Goal: Task Accomplishment & Management: Use online tool/utility

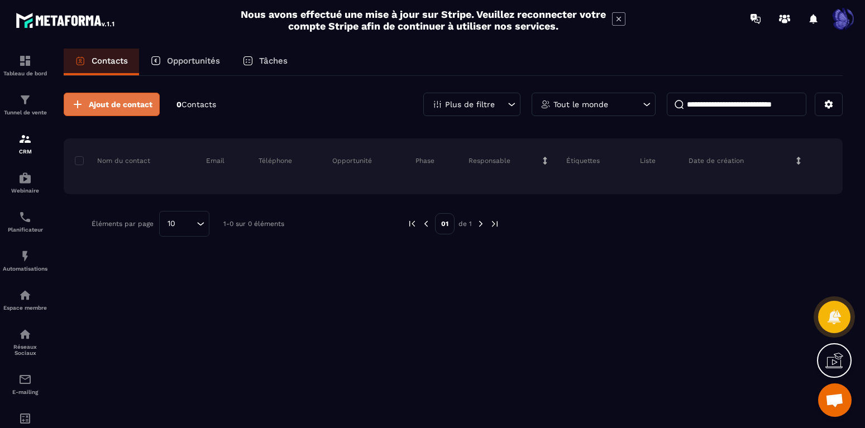
click at [120, 102] on span "Ajout de contact" at bounding box center [121, 104] width 64 height 11
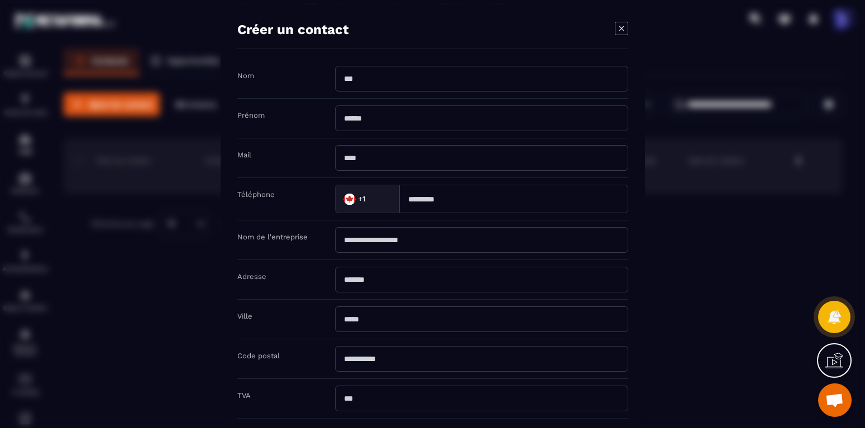
click at [626, 27] on icon "Modal window" at bounding box center [621, 27] width 13 height 13
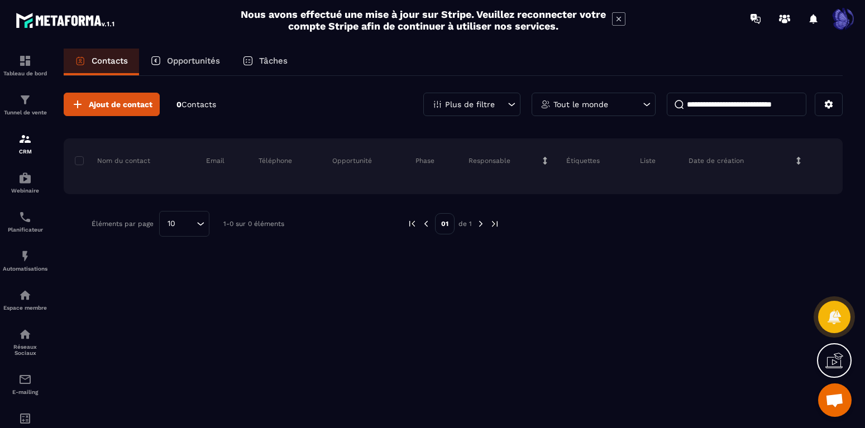
click at [837, 370] on div at bounding box center [834, 361] width 35 height 35
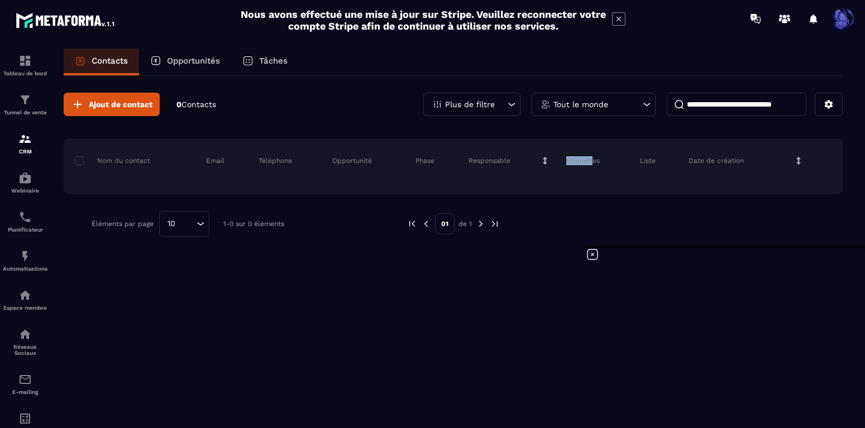
drag, startPoint x: 594, startPoint y: 163, endPoint x: 569, endPoint y: 162, distance: 25.1
click at [569, 162] on p "Étiquettes" at bounding box center [583, 160] width 34 height 9
click at [568, 175] on div "Nom du contact Email Téléphone Opportunité Phase Responsable Étiquettes Liste D…" at bounding box center [453, 167] width 779 height 56
drag, startPoint x: 548, startPoint y: 159, endPoint x: 485, endPoint y: 162, distance: 62.7
click at [485, 162] on div "Responsable" at bounding box center [509, 161] width 98 height 22
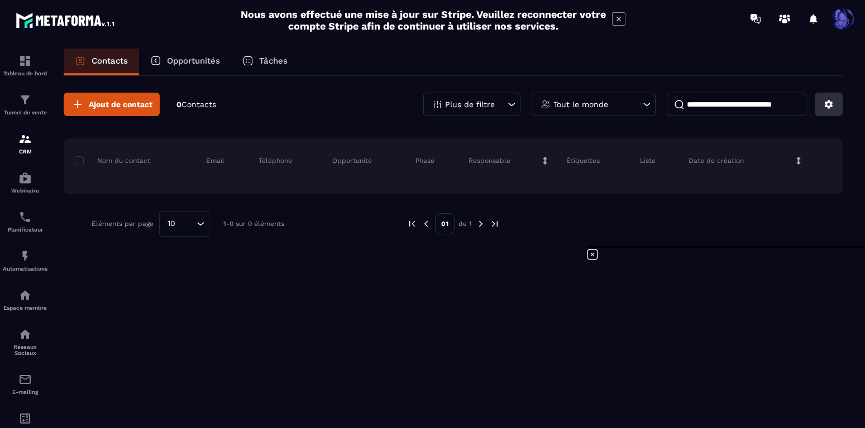
click at [833, 104] on icon at bounding box center [829, 104] width 10 height 10
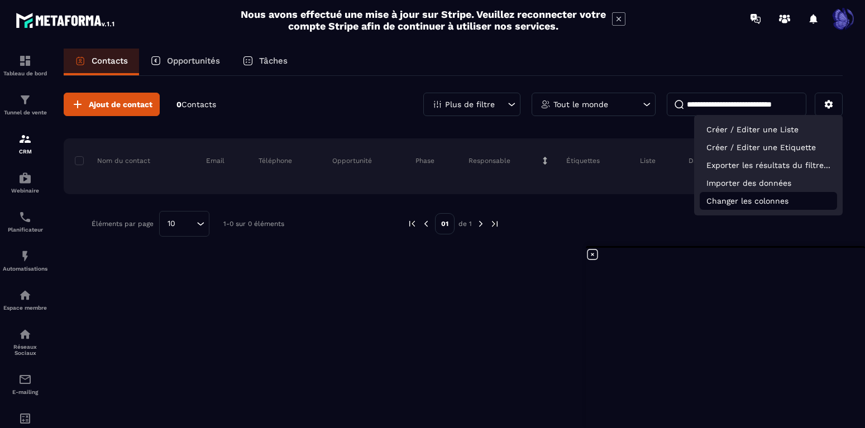
click at [764, 203] on p "Changer les colonnes" at bounding box center [768, 201] width 137 height 18
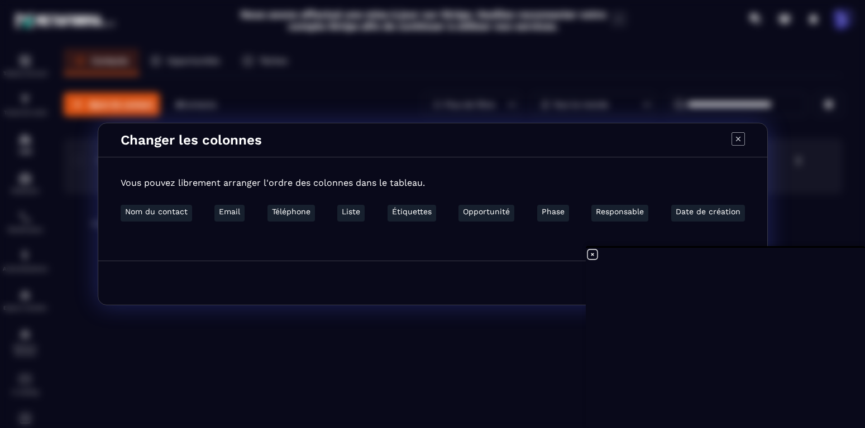
click at [817, 227] on div "Changer les colonnes Vous pouvez librement arranger l'ordre des colonnes dans l…" at bounding box center [432, 214] width 865 height 428
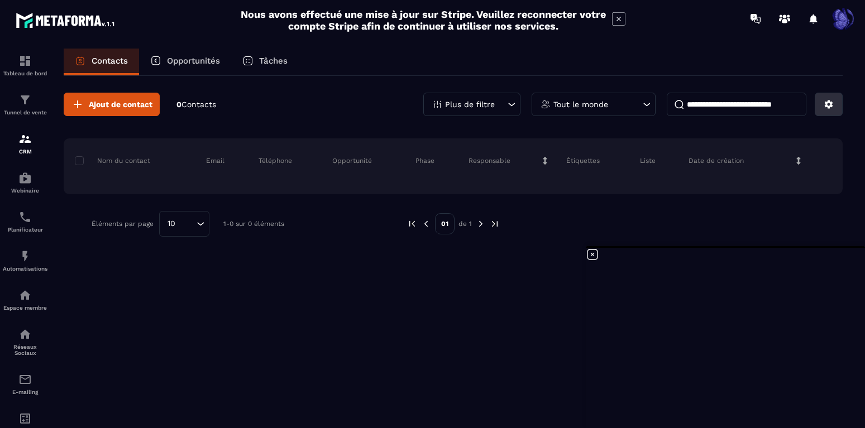
click at [831, 104] on icon at bounding box center [829, 105] width 8 height 8
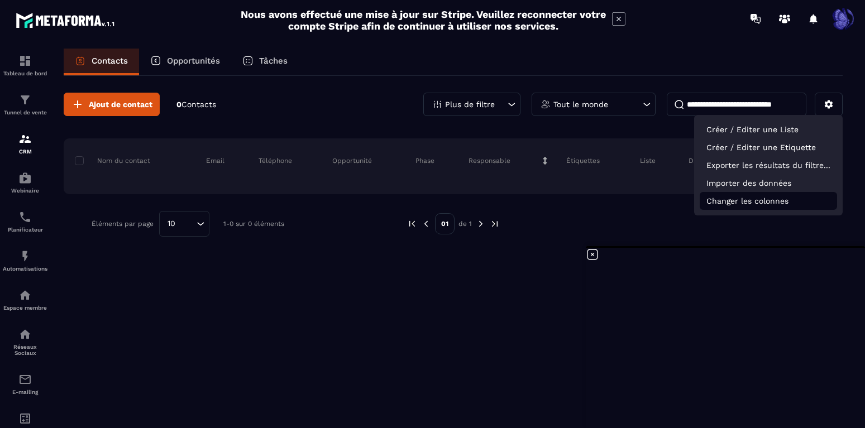
click at [780, 202] on p "Changer les colonnes" at bounding box center [768, 201] width 137 height 18
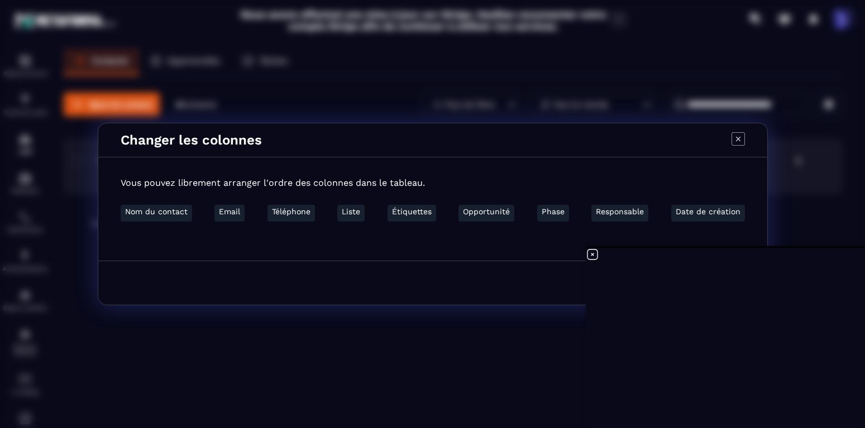
click at [473, 279] on div "Réinitialiser par défaut Envoyer" at bounding box center [432, 283] width 669 height 44
click at [596, 254] on icon at bounding box center [592, 254] width 13 height 13
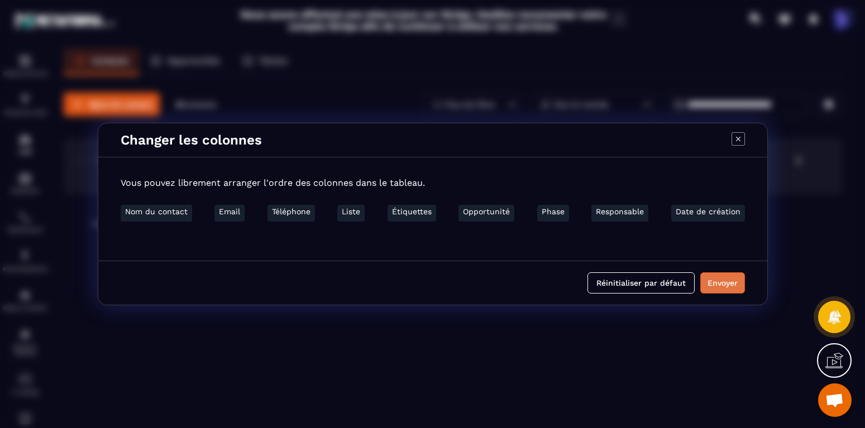
click at [717, 287] on button "Envoyer" at bounding box center [722, 283] width 45 height 21
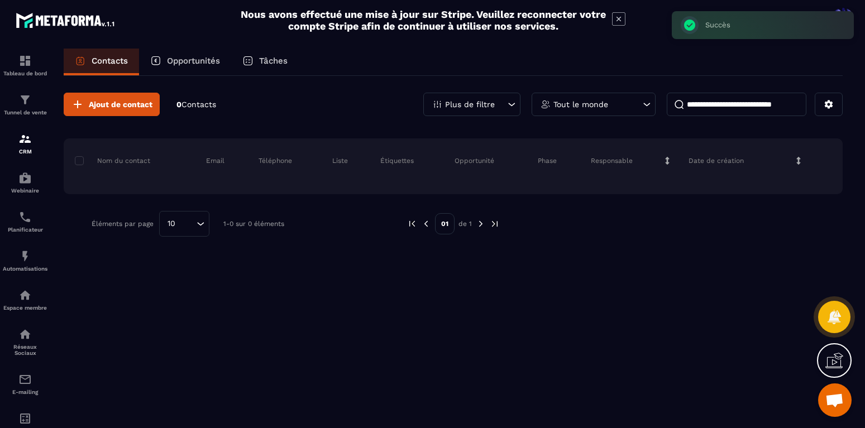
click at [827, 361] on icon at bounding box center [834, 362] width 17 height 11
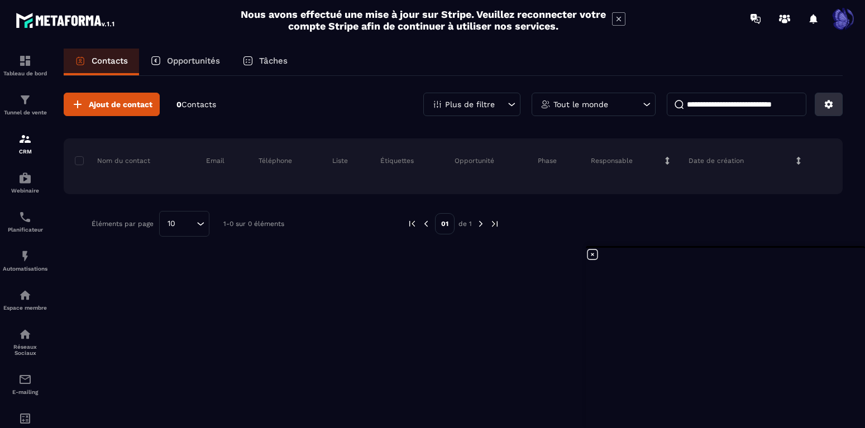
click at [833, 107] on icon at bounding box center [829, 104] width 10 height 10
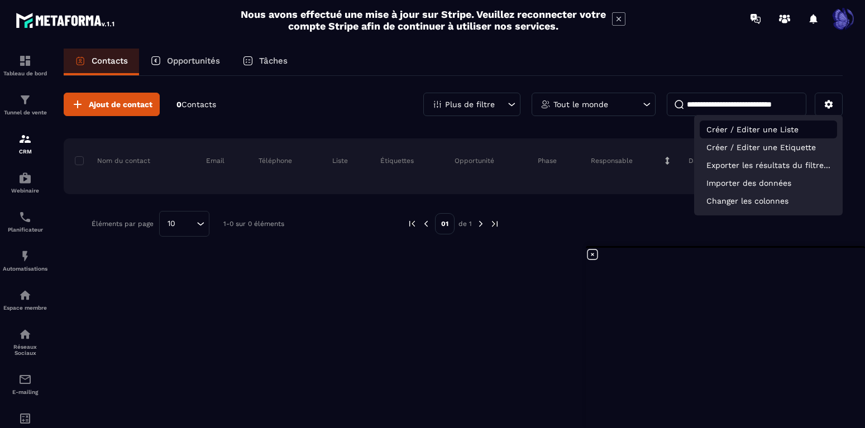
click at [784, 131] on p "Créer / Editer une Liste" at bounding box center [768, 130] width 137 height 18
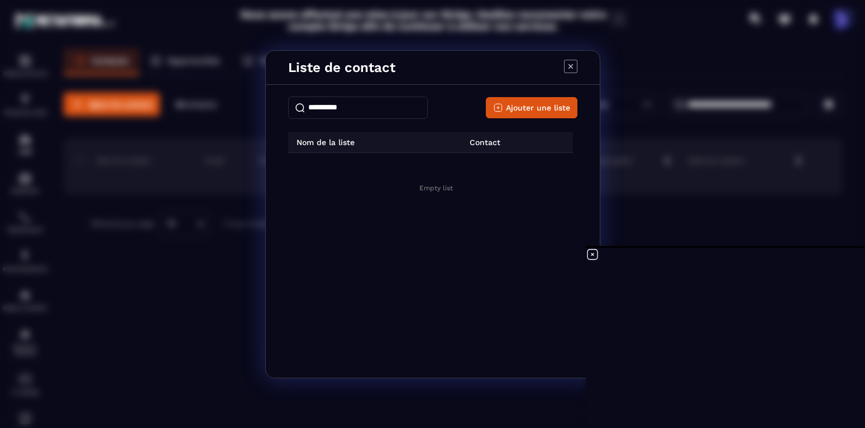
click at [450, 188] on span "Empty list" at bounding box center [436, 188] width 34 height 9
click at [471, 185] on div "Empty list" at bounding box center [436, 188] width 283 height 54
click at [456, 186] on div "Empty list" at bounding box center [436, 188] width 283 height 54
click at [526, 108] on span "Ajouter une liste" at bounding box center [538, 107] width 64 height 11
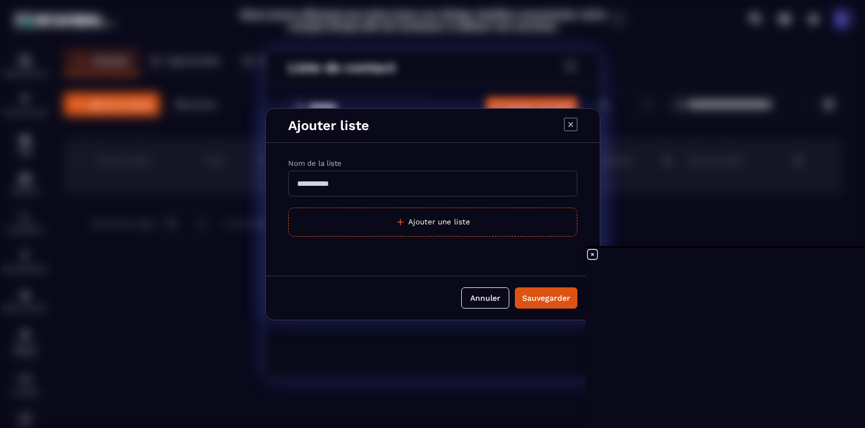
click at [428, 191] on input "Modal window" at bounding box center [432, 184] width 289 height 26
type input "*"
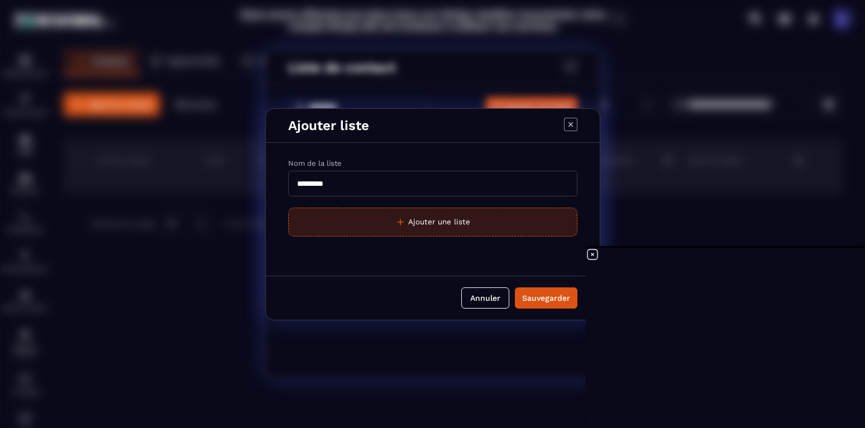
type input "*********"
click at [441, 228] on button "Ajouter une liste" at bounding box center [432, 222] width 289 height 29
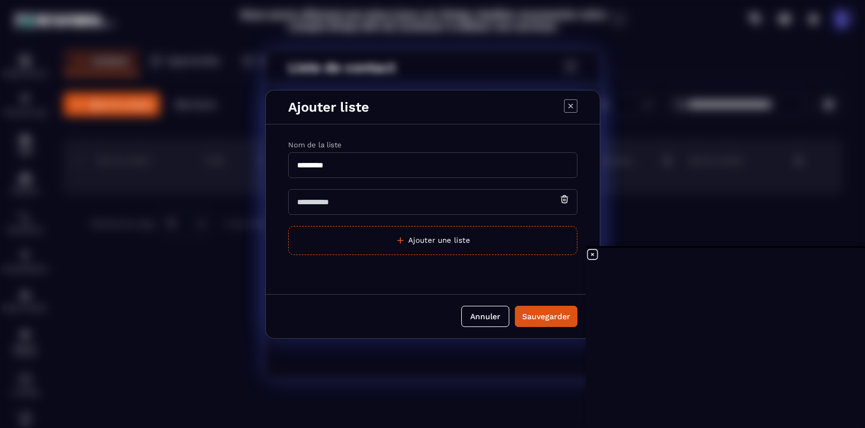
click at [428, 206] on input "Modal window" at bounding box center [432, 202] width 289 height 26
type input "*******"
click at [535, 312] on div "Sauvegarder" at bounding box center [546, 316] width 48 height 11
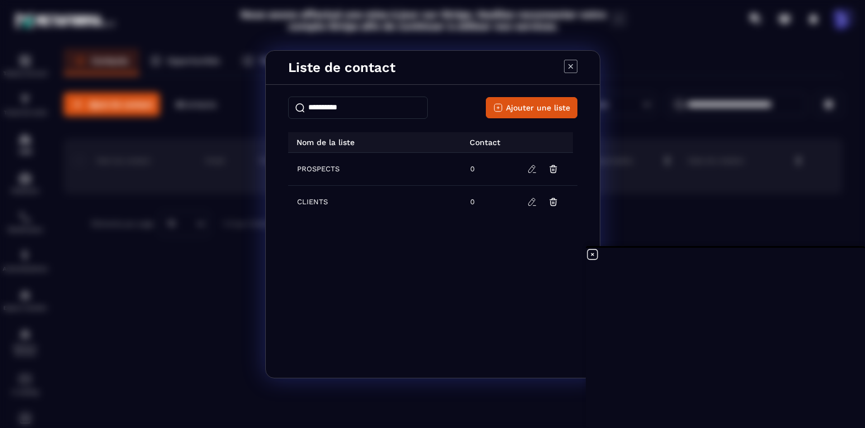
click at [575, 66] on icon "Modal window" at bounding box center [570, 66] width 13 height 13
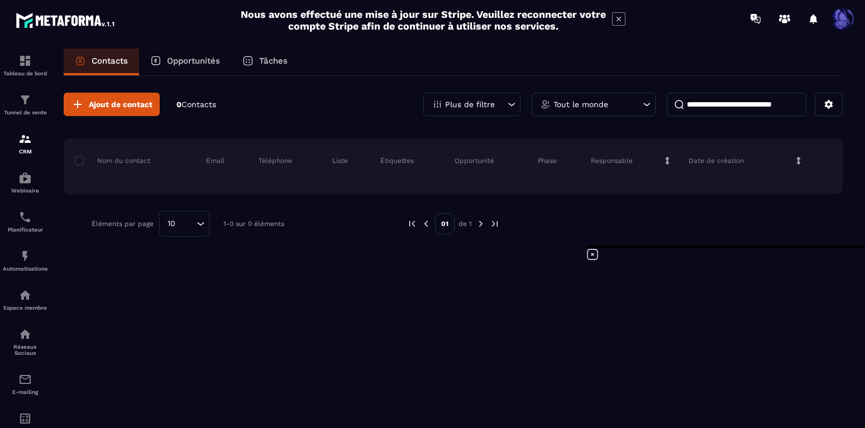
click at [350, 162] on div "Liste" at bounding box center [348, 161] width 48 height 22
click at [833, 104] on icon at bounding box center [829, 104] width 10 height 10
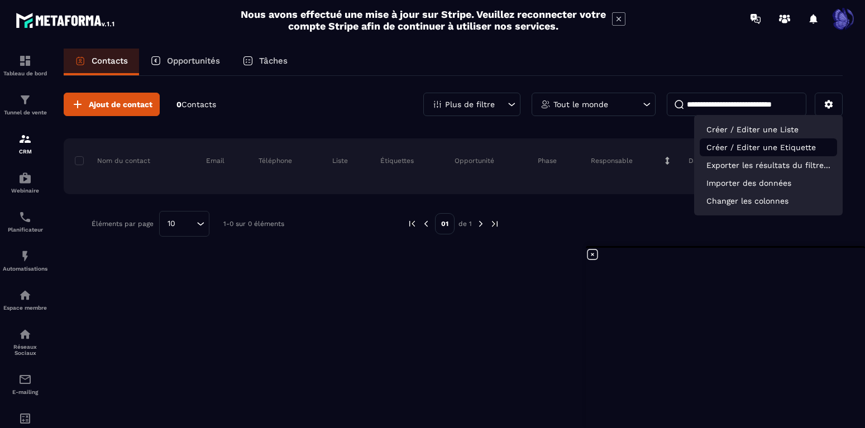
click at [787, 146] on p "Créer / Editer une Etiquette" at bounding box center [768, 148] width 137 height 18
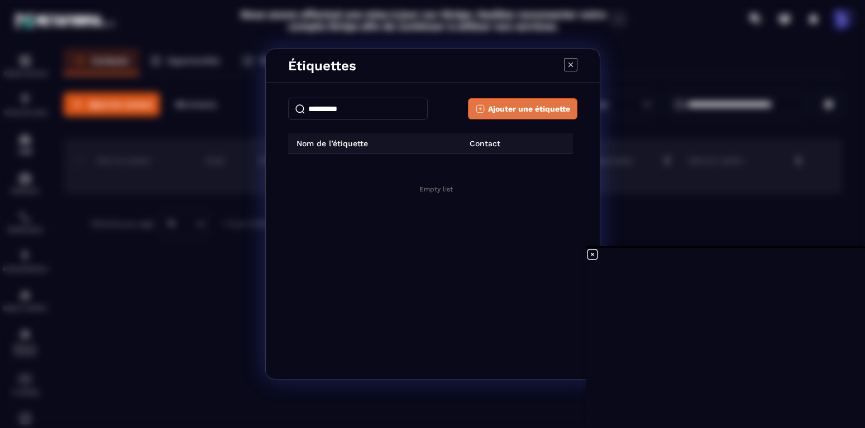
click at [509, 116] on button "Ajouter une étiquette" at bounding box center [522, 108] width 109 height 21
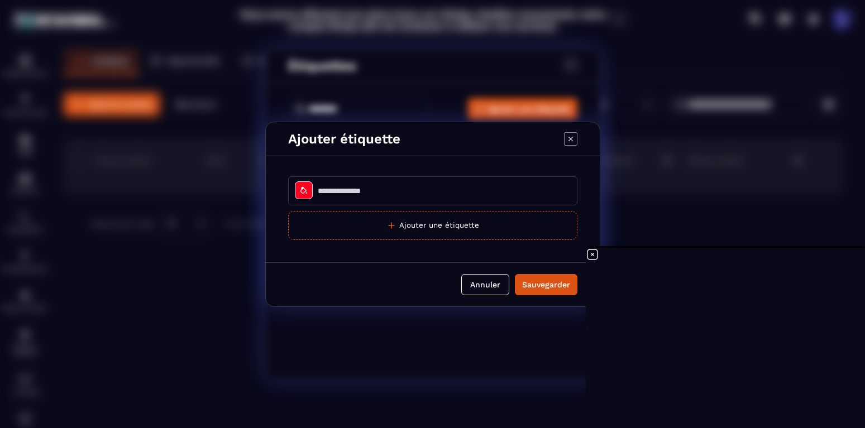
click at [389, 198] on input "Modal window" at bounding box center [432, 191] width 289 height 29
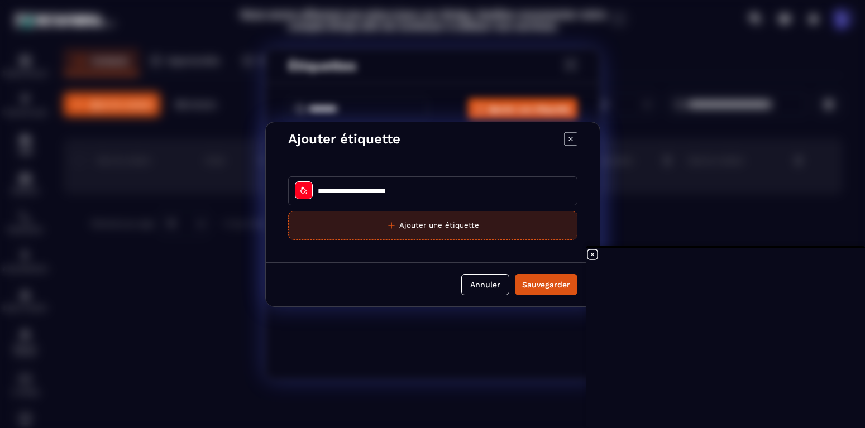
type input "**********"
click at [439, 227] on button "Ajouter une étiquette" at bounding box center [432, 225] width 289 height 29
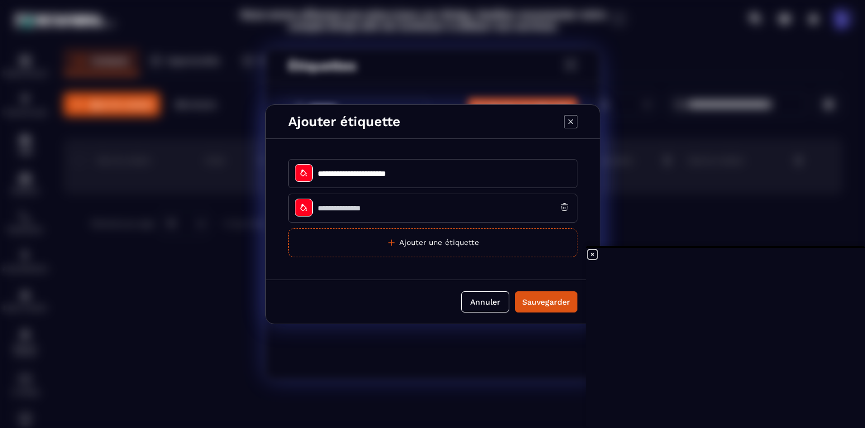
click at [460, 208] on input "Modal window" at bounding box center [432, 208] width 289 height 29
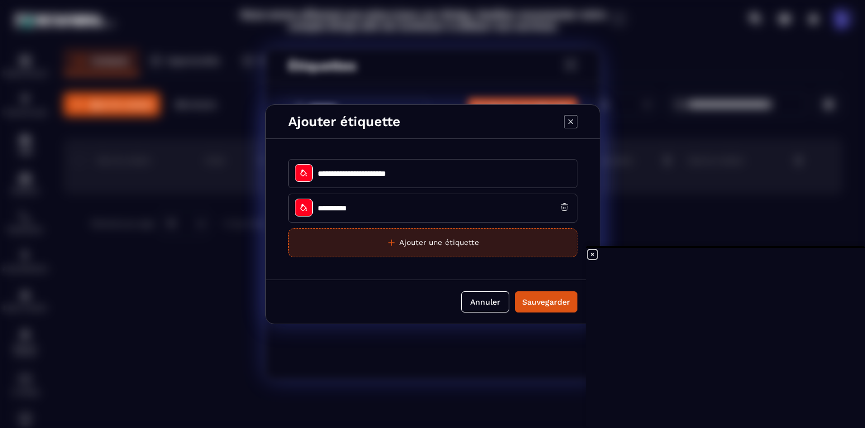
type input "**********"
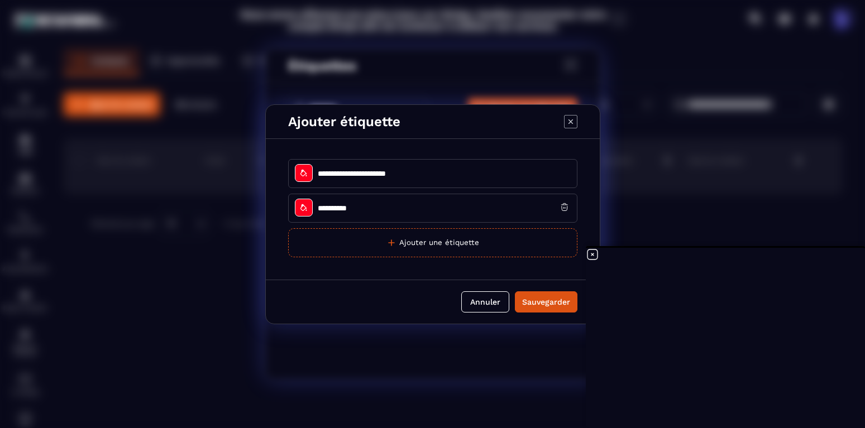
click at [415, 245] on button "Ajouter une étiquette" at bounding box center [432, 242] width 289 height 29
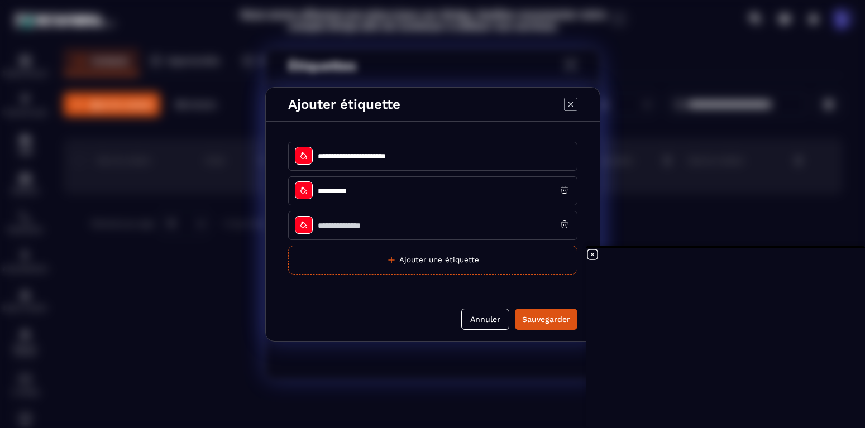
click at [419, 228] on input "Modal window" at bounding box center [432, 225] width 289 height 29
type input "*******"
click at [557, 322] on div "Sauvegarder" at bounding box center [546, 319] width 48 height 11
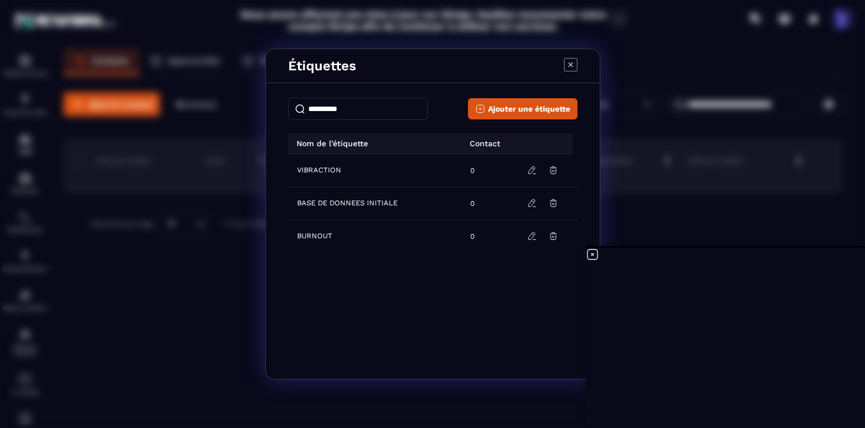
click at [576, 63] on icon "Modal window" at bounding box center [570, 64] width 13 height 13
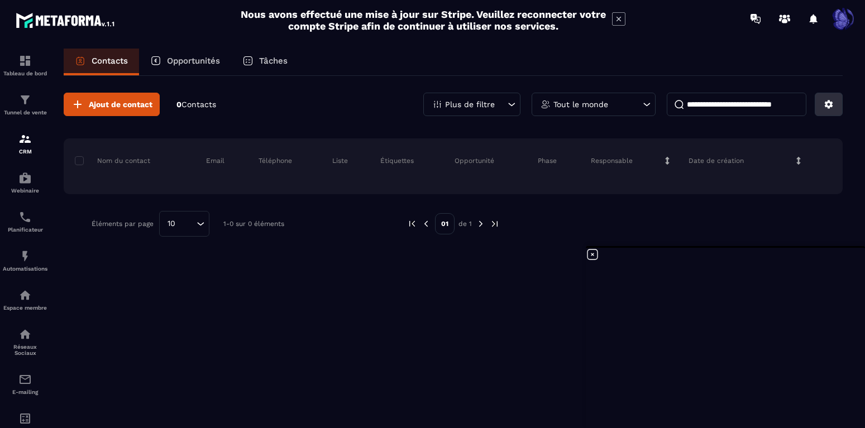
click at [832, 107] on icon at bounding box center [829, 105] width 8 height 8
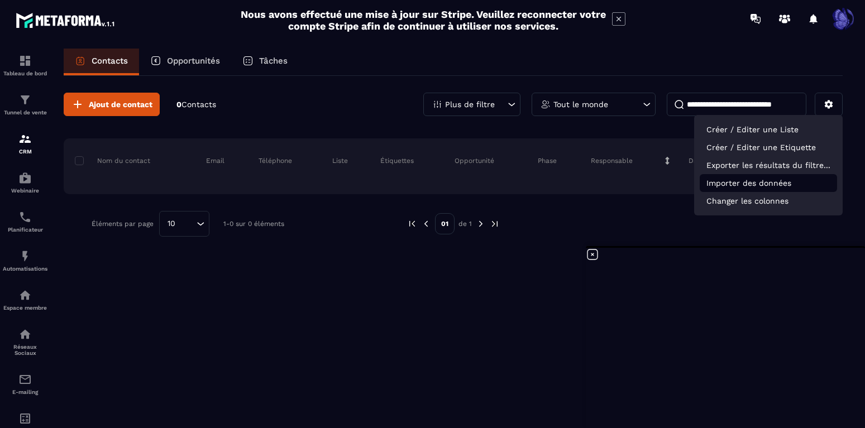
click at [763, 184] on p "Importer des données" at bounding box center [768, 183] width 137 height 18
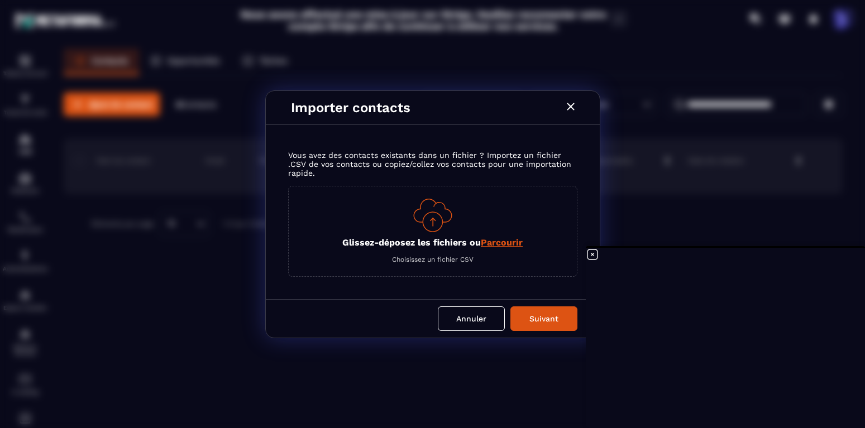
click at [506, 242] on span "Parcourir" at bounding box center [502, 242] width 42 height 11
click at [0, 0] on input "Glissez-déposez les fichiers ou Parcourir" at bounding box center [0, 0] width 0 height 0
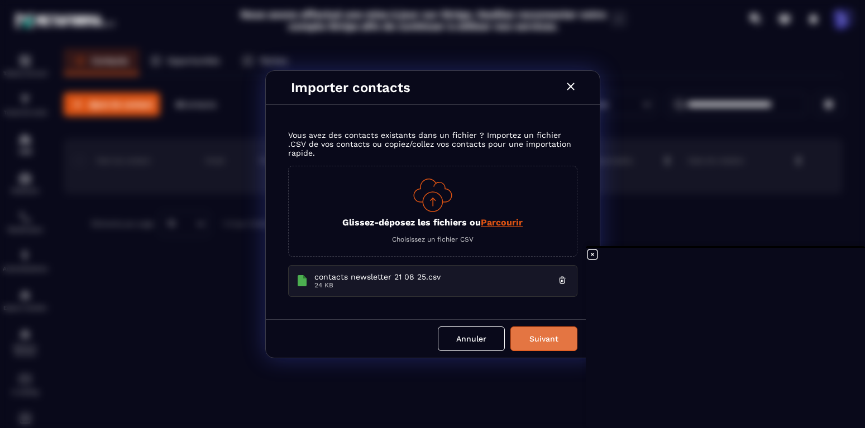
click at [549, 344] on button "Suivant" at bounding box center [544, 339] width 67 height 25
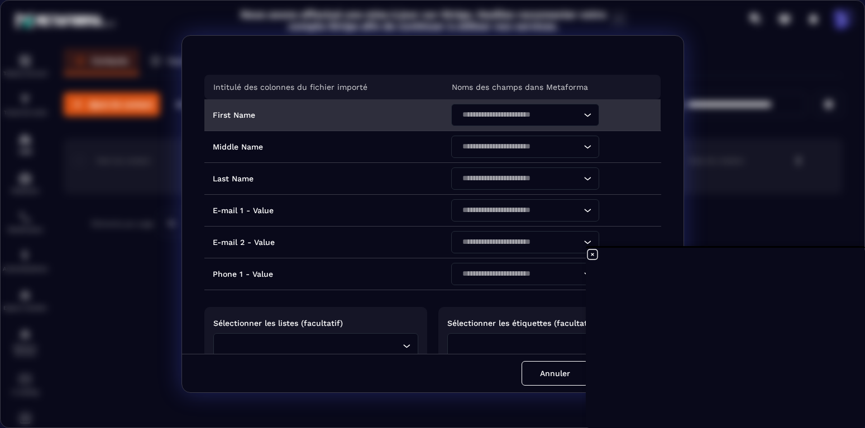
click at [588, 116] on icon "Search for option" at bounding box center [587, 114] width 11 height 11
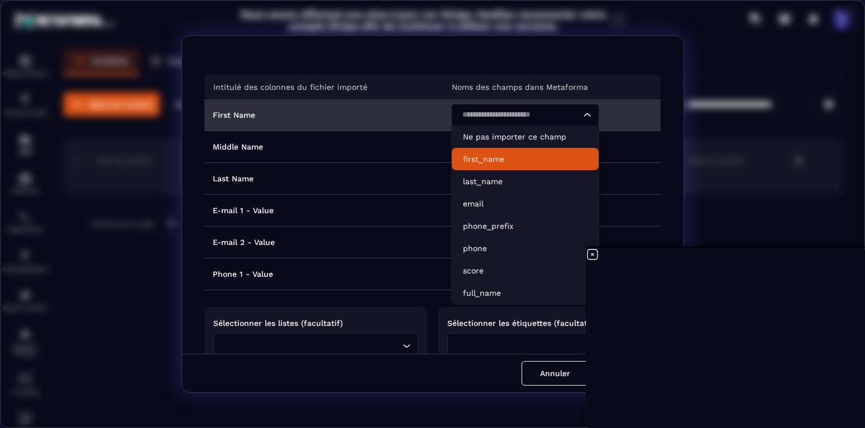
click at [488, 163] on p "first_name" at bounding box center [525, 159] width 125 height 11
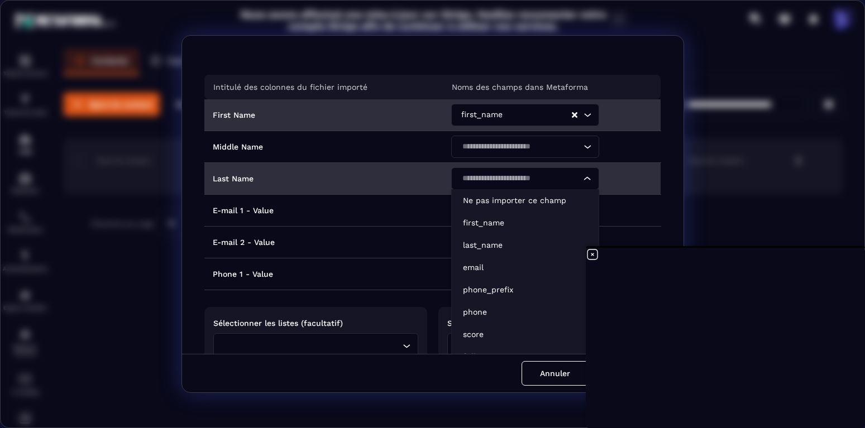
click at [580, 182] on input "Search for option" at bounding box center [520, 179] width 122 height 12
click at [505, 239] on li "last_name" at bounding box center [525, 245] width 147 height 22
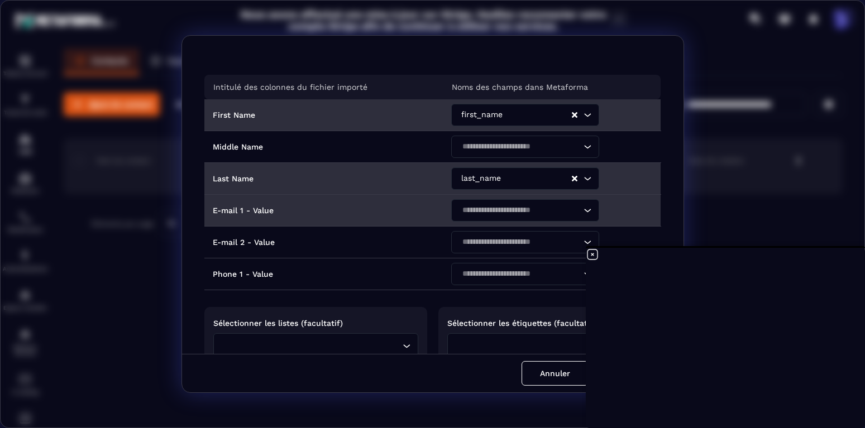
click at [584, 212] on icon "Search for option" at bounding box center [587, 210] width 11 height 11
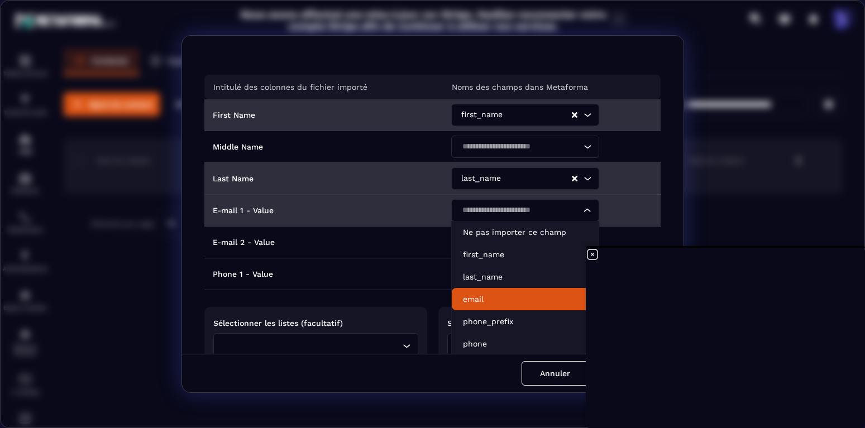
click at [511, 293] on li "email" at bounding box center [525, 299] width 147 height 22
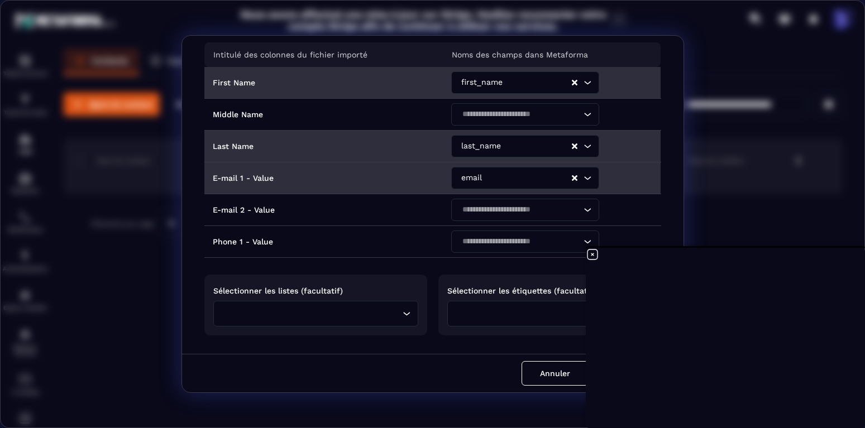
scroll to position [59, 0]
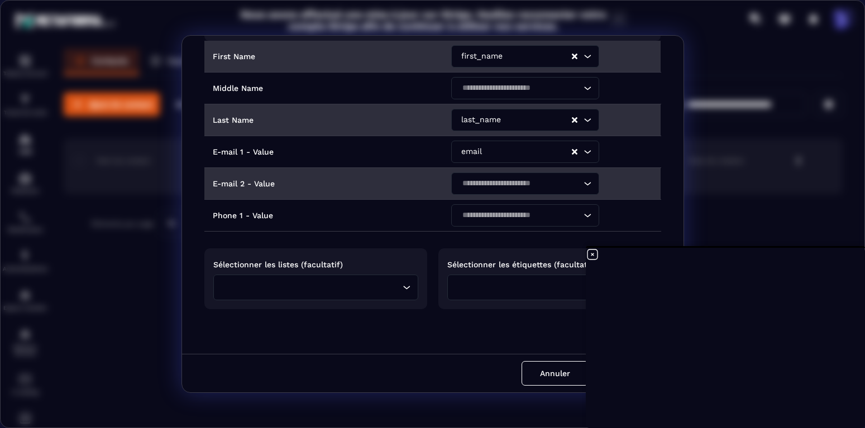
click at [584, 181] on icon "Search for option" at bounding box center [587, 183] width 11 height 11
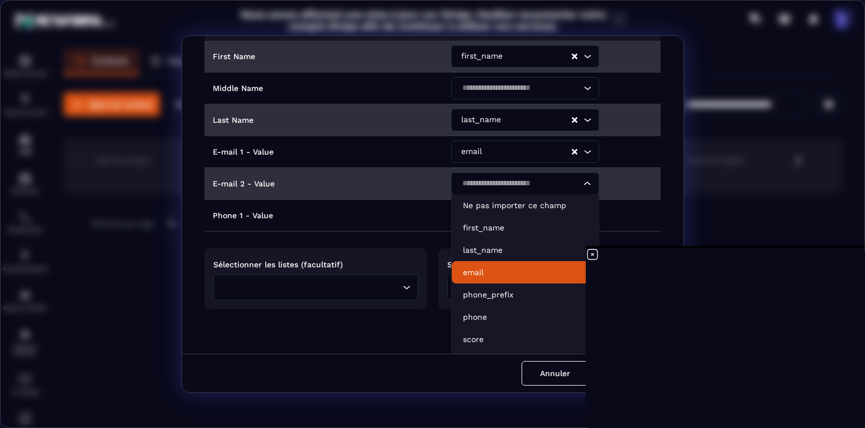
click at [506, 275] on p "email" at bounding box center [525, 272] width 125 height 11
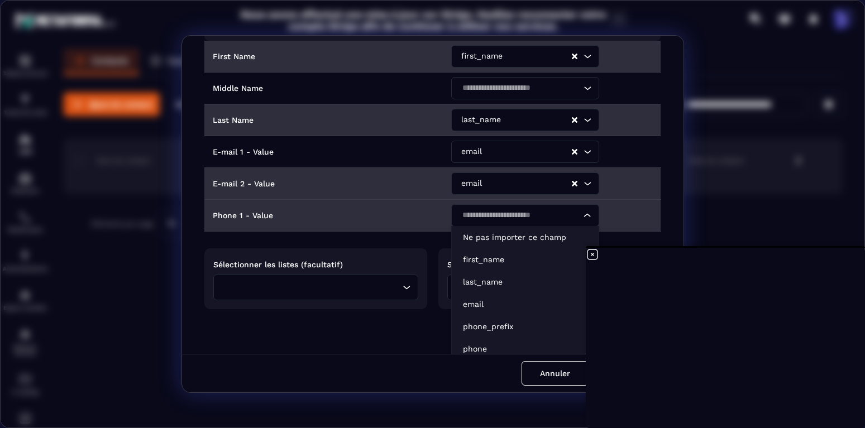
click at [514, 221] on input "Search for option" at bounding box center [520, 215] width 122 height 12
click at [480, 346] on p "phone" at bounding box center [525, 349] width 125 height 11
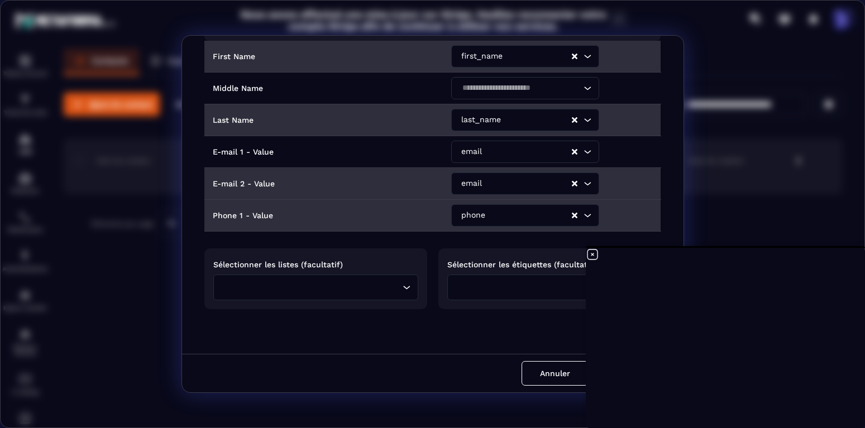
click at [407, 288] on icon "Search for option" at bounding box center [406, 287] width 11 height 11
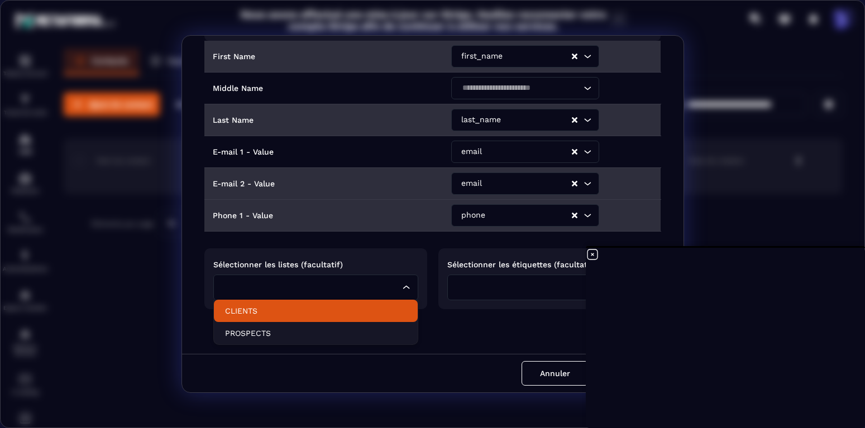
click at [279, 314] on p "CLIENTS" at bounding box center [316, 311] width 182 height 11
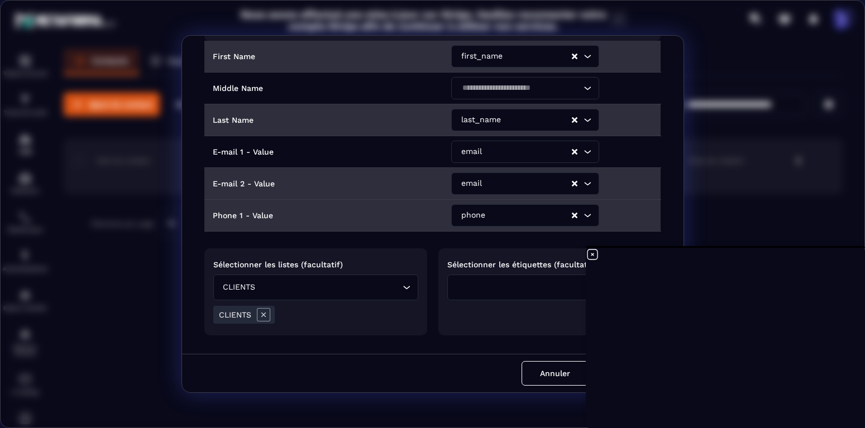
click at [593, 254] on icon at bounding box center [592, 254] width 13 height 13
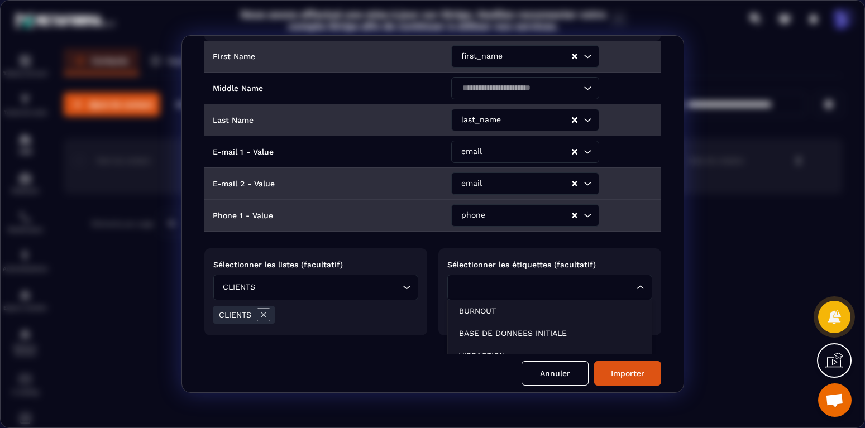
click at [642, 285] on icon "Search for option" at bounding box center [640, 287] width 11 height 11
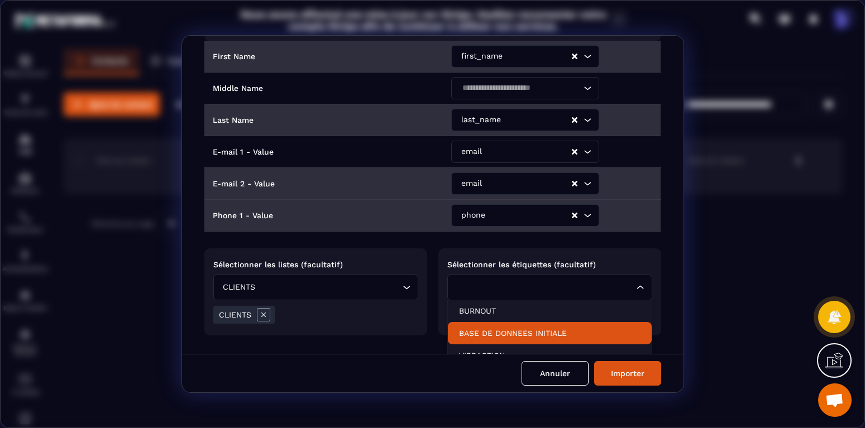
click at [603, 328] on p "BASE DE DONNEES INITIALE" at bounding box center [550, 333] width 182 height 11
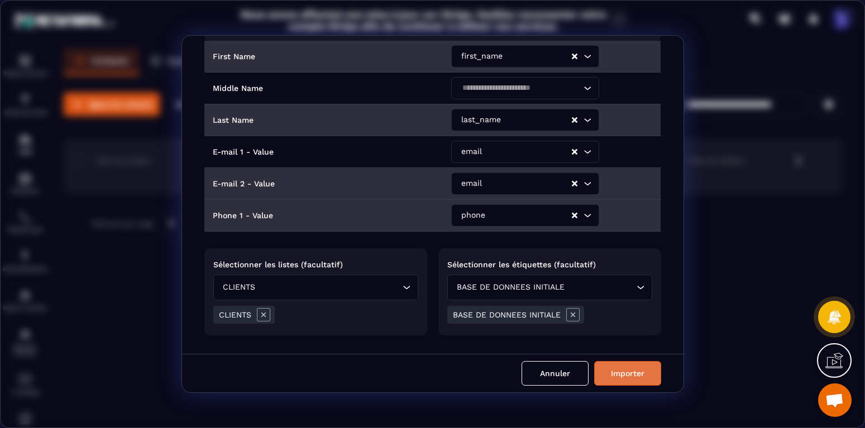
click at [636, 370] on button "Importer" at bounding box center [627, 373] width 67 height 25
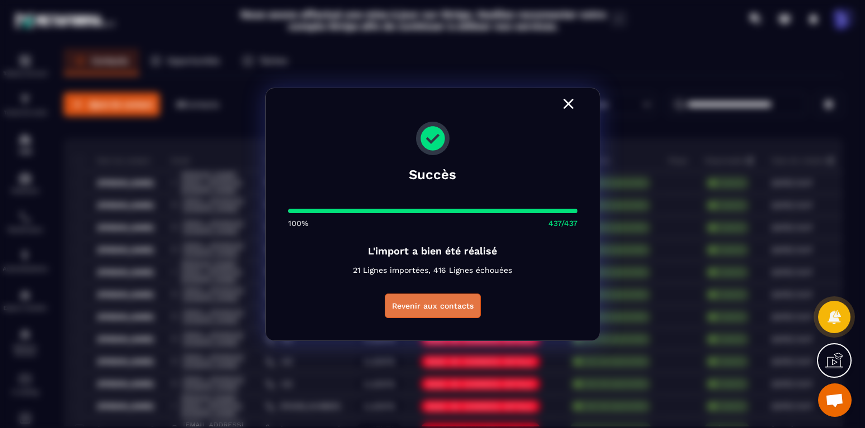
click at [465, 307] on button "Revenir aux contacts" at bounding box center [433, 306] width 96 height 25
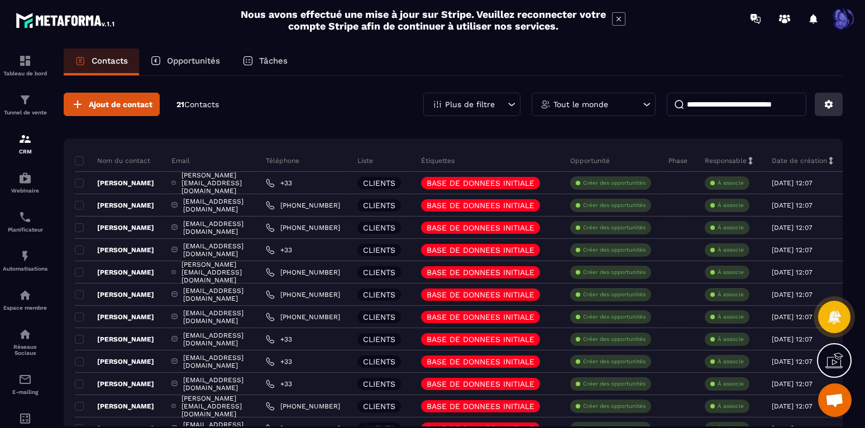
click at [829, 107] on icon at bounding box center [829, 105] width 8 height 8
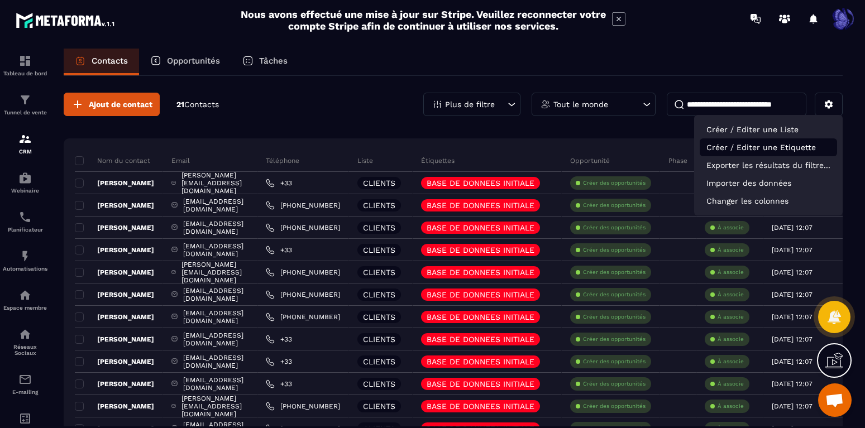
click at [771, 147] on p "Créer / Editer une Etiquette" at bounding box center [768, 148] width 137 height 18
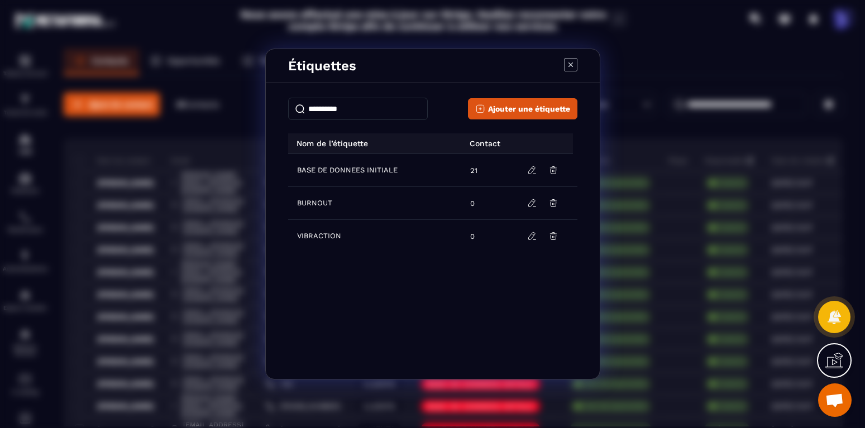
click at [575, 64] on icon "Modal window" at bounding box center [570, 64] width 13 height 13
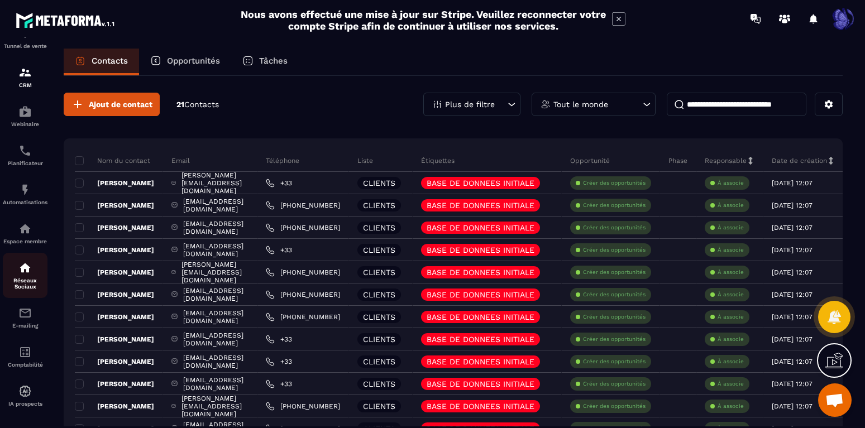
scroll to position [72, 0]
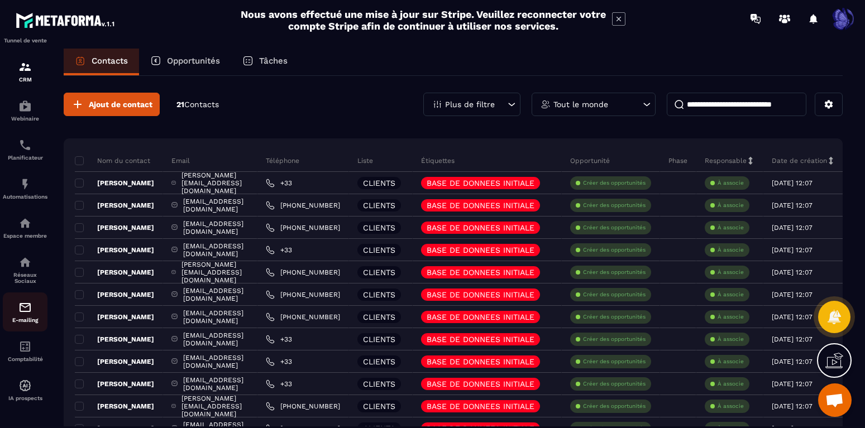
click at [21, 310] on img at bounding box center [24, 307] width 13 height 13
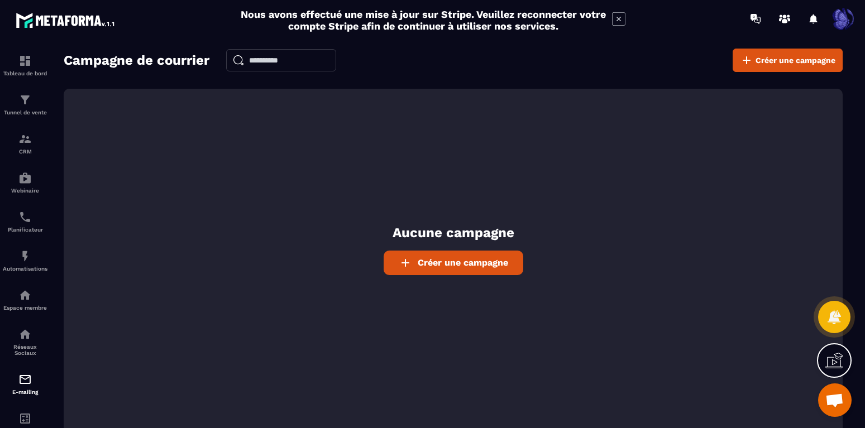
click at [478, 263] on span "Créer une campagne" at bounding box center [463, 263] width 90 height 11
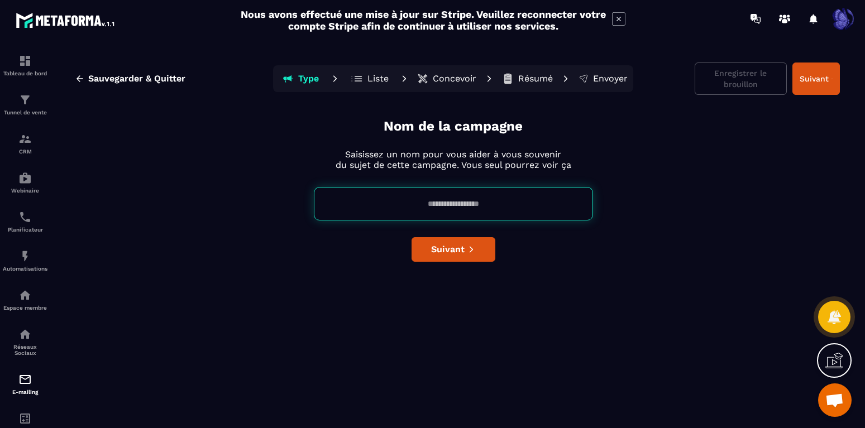
click at [448, 211] on input at bounding box center [453, 204] width 279 height 34
type input "*"
type input "**********"
click at [460, 253] on span "Suivant" at bounding box center [448, 249] width 34 height 11
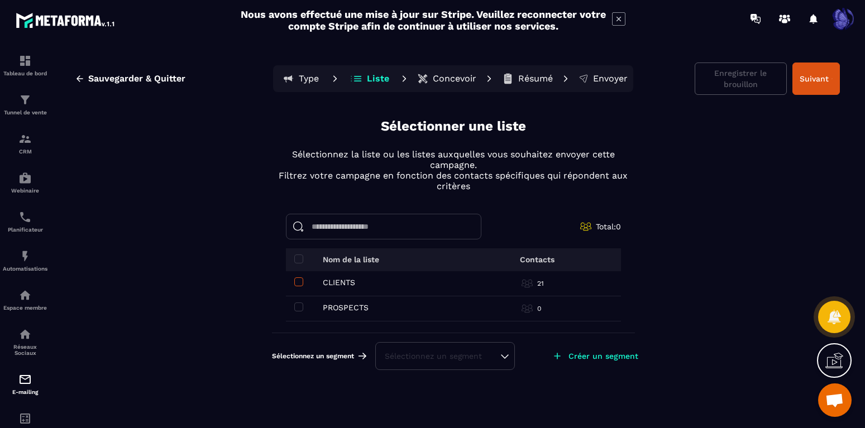
click at [302, 282] on span at bounding box center [298, 282] width 9 height 9
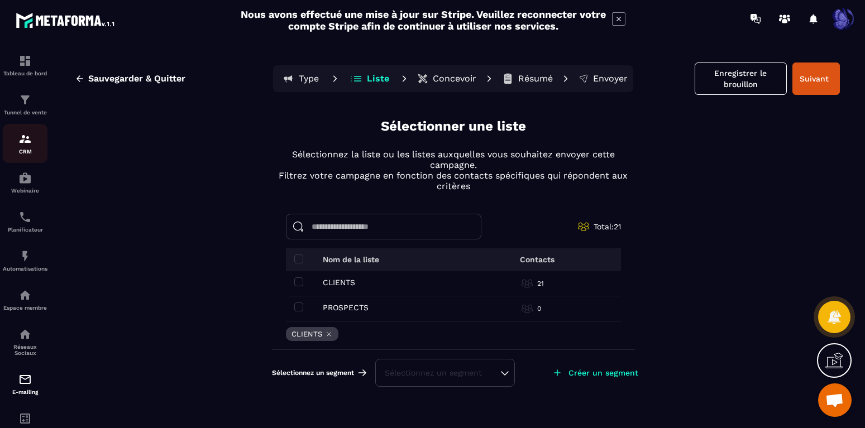
click at [21, 139] on img at bounding box center [24, 138] width 13 height 13
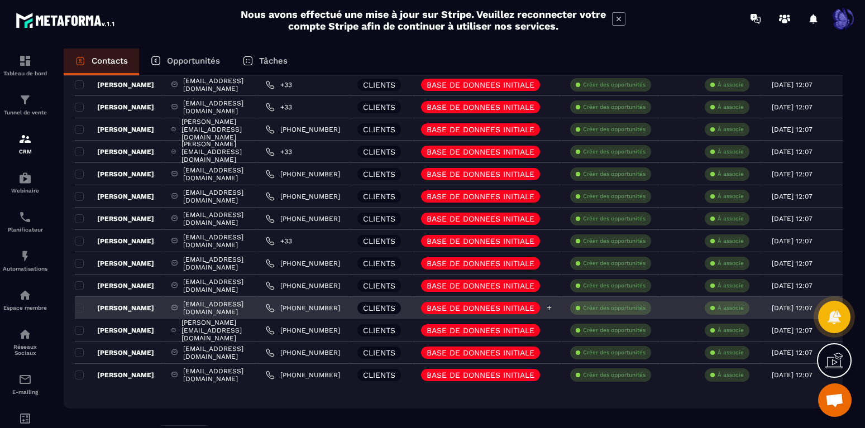
scroll to position [296, 0]
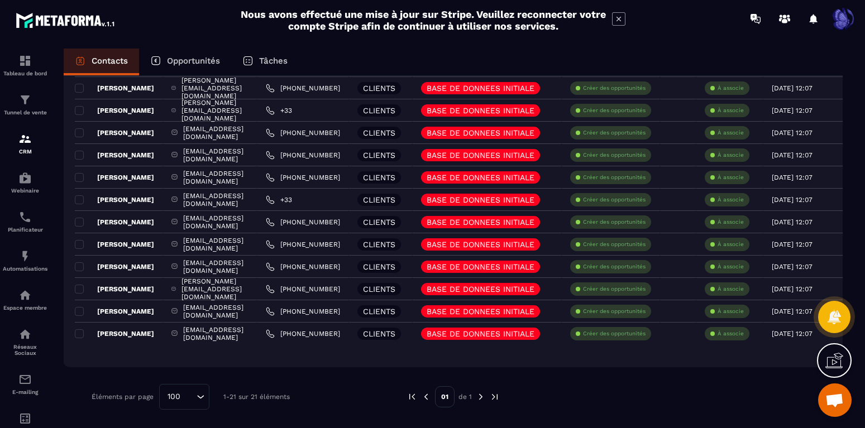
click at [479, 398] on img at bounding box center [481, 397] width 10 height 10
click at [184, 403] on input "Search for option" at bounding box center [188, 397] width 9 height 12
click at [181, 378] on li "100" at bounding box center [184, 372] width 49 height 22
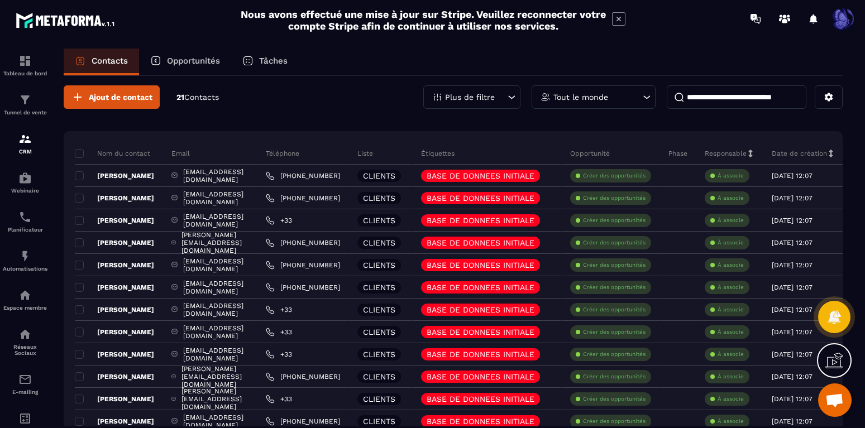
scroll to position [0, 0]
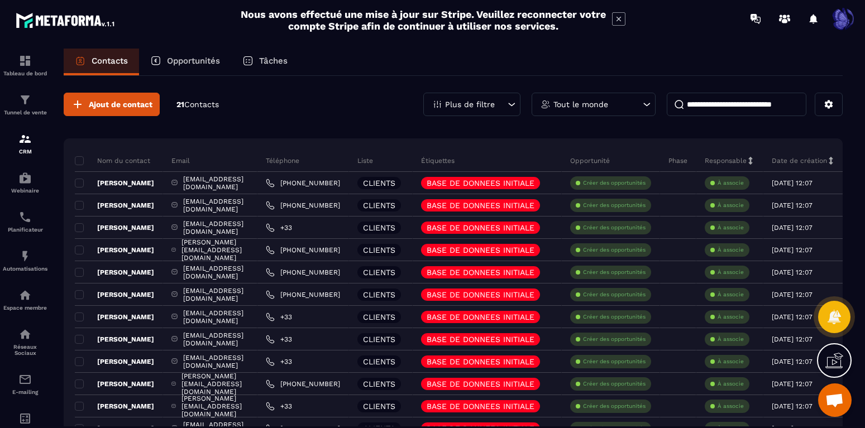
click at [196, 102] on span "Contacts" at bounding box center [201, 104] width 35 height 9
click at [187, 107] on p "21 Contacts" at bounding box center [198, 104] width 42 height 11
click at [22, 138] on img at bounding box center [24, 138] width 13 height 13
click at [824, 104] on icon at bounding box center [829, 104] width 10 height 10
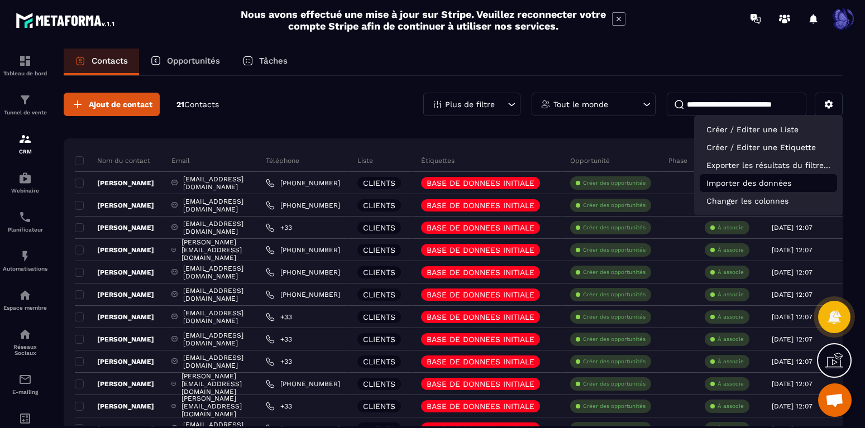
click at [747, 185] on p "Importer des données" at bounding box center [768, 183] width 137 height 18
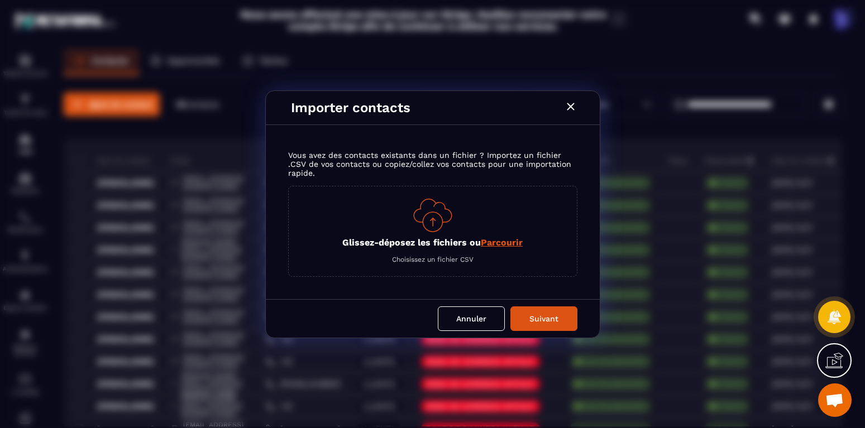
click at [492, 240] on span "Parcourir" at bounding box center [502, 242] width 42 height 11
click at [0, 0] on input "Glissez-déposez les fichiers ou Parcourir" at bounding box center [0, 0] width 0 height 0
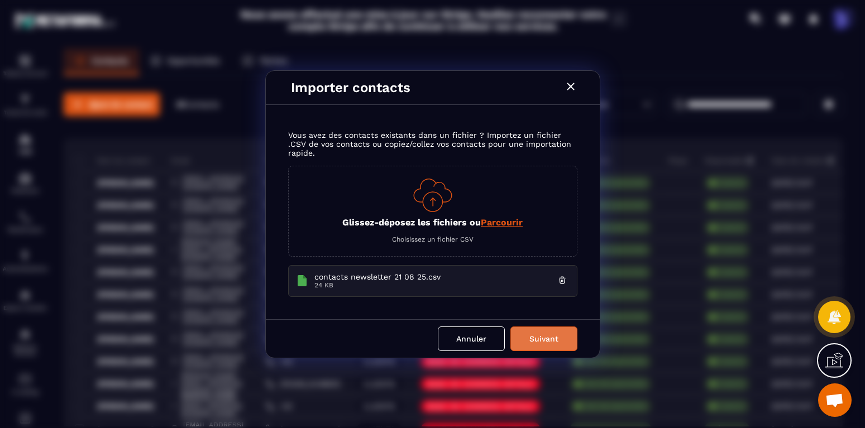
click at [566, 343] on button "Suivant" at bounding box center [544, 339] width 67 height 25
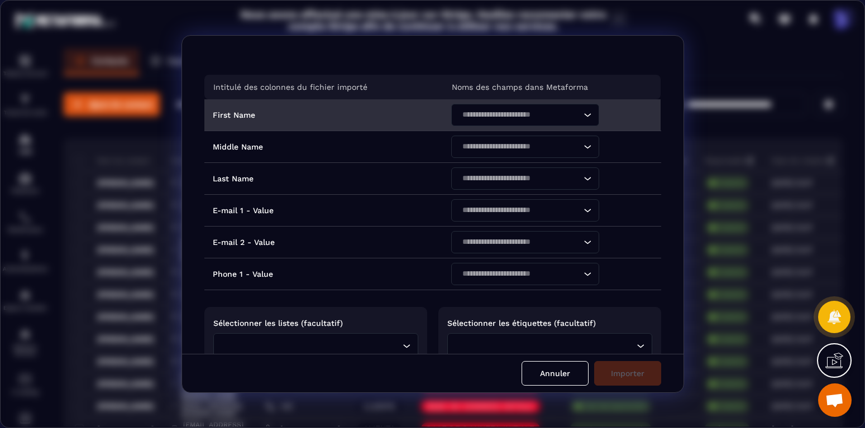
click at [592, 112] on div "Loading..." at bounding box center [587, 115] width 11 height 22
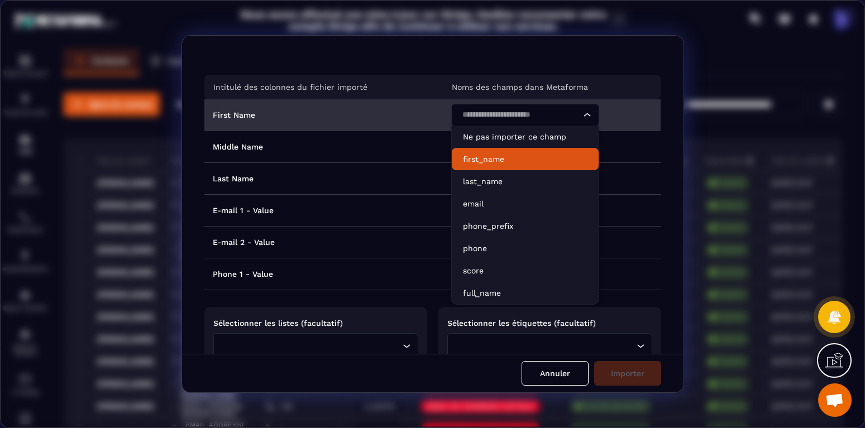
click at [559, 156] on p "first_name" at bounding box center [525, 159] width 125 height 11
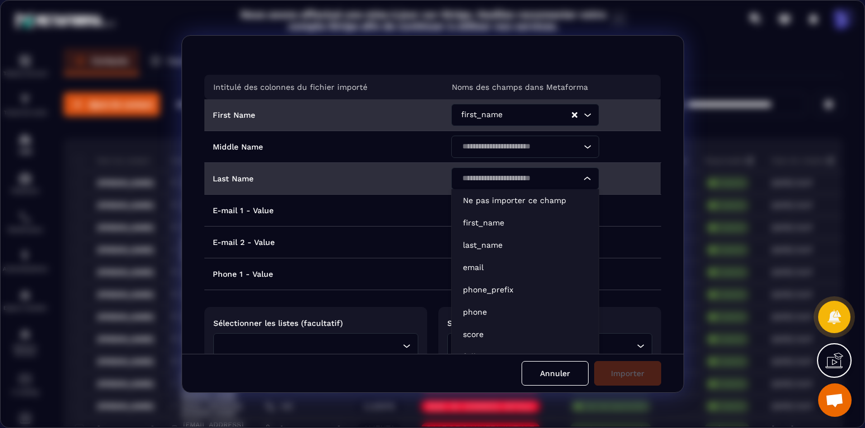
click at [586, 183] on icon "Search for option" at bounding box center [587, 178] width 11 height 11
click at [502, 240] on p "last_name" at bounding box center [525, 245] width 125 height 11
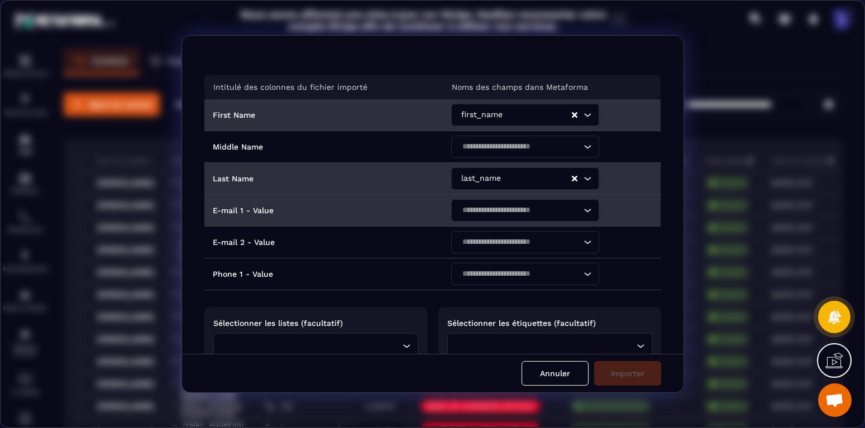
click at [526, 213] on input "Search for option" at bounding box center [520, 210] width 122 height 12
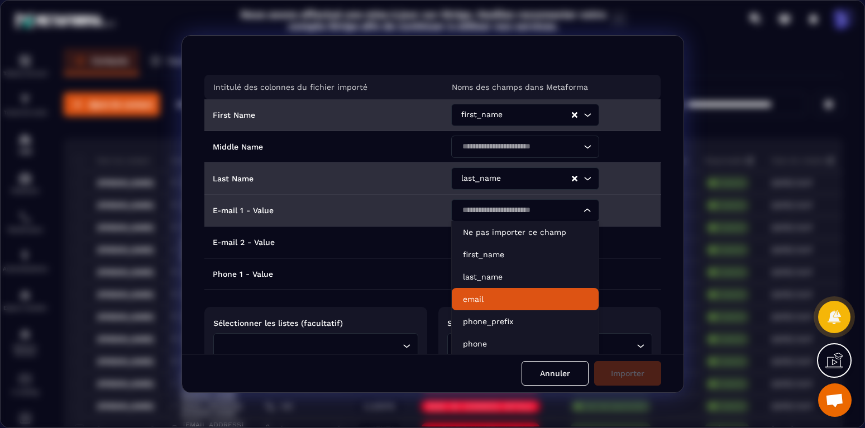
click at [508, 302] on p "email" at bounding box center [525, 299] width 125 height 11
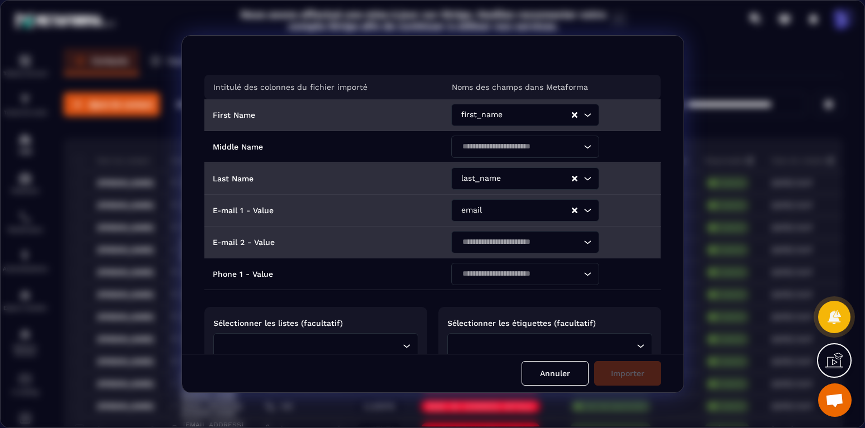
click at [527, 254] on div "Loading..." at bounding box center [521, 242] width 156 height 31
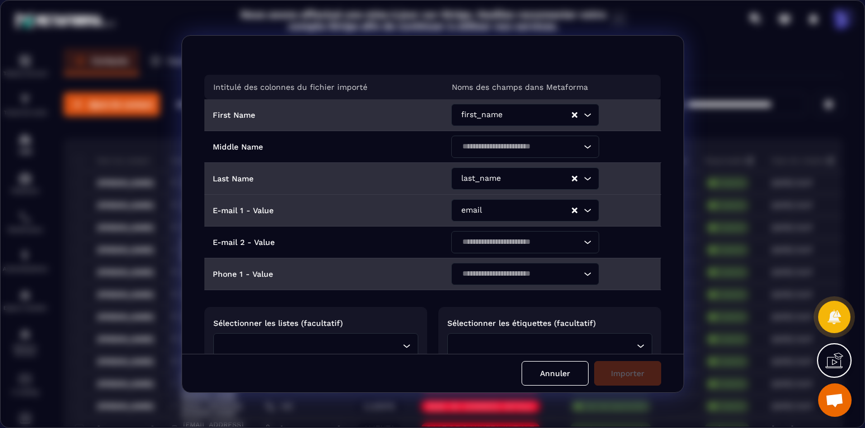
click at [535, 274] on input "Search for option" at bounding box center [520, 274] width 122 height 12
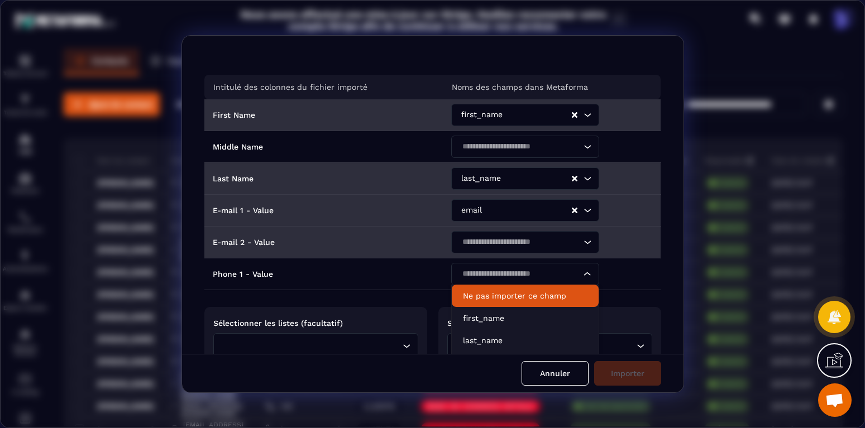
scroll to position [64, 0]
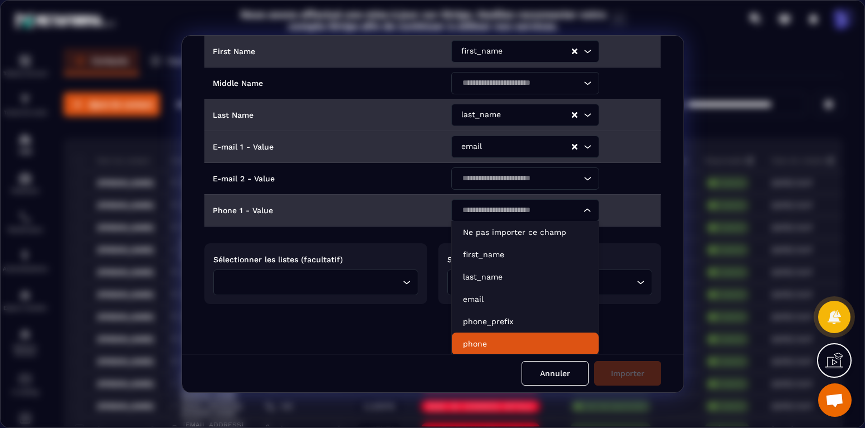
click at [484, 339] on p "phone" at bounding box center [525, 343] width 125 height 11
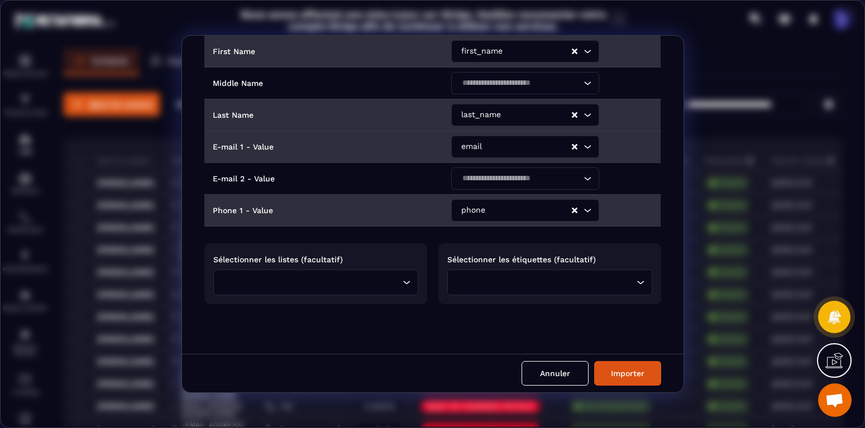
scroll to position [59, 0]
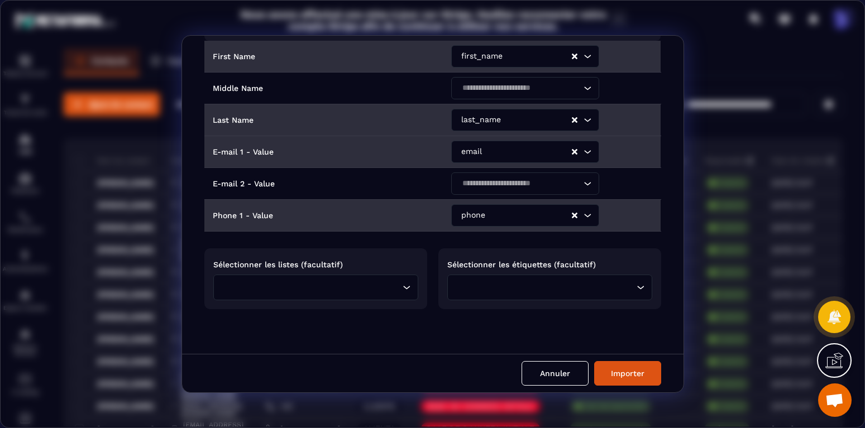
click at [371, 284] on input "Search for option" at bounding box center [313, 288] width 174 height 12
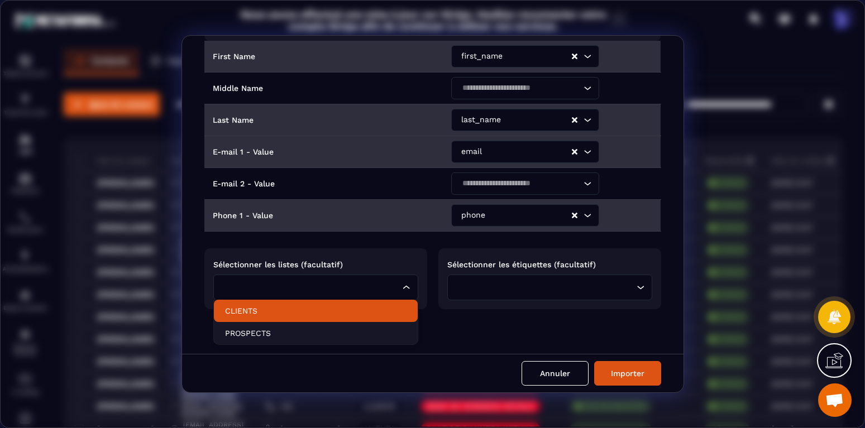
click at [299, 309] on p "CLIENTS" at bounding box center [316, 311] width 182 height 11
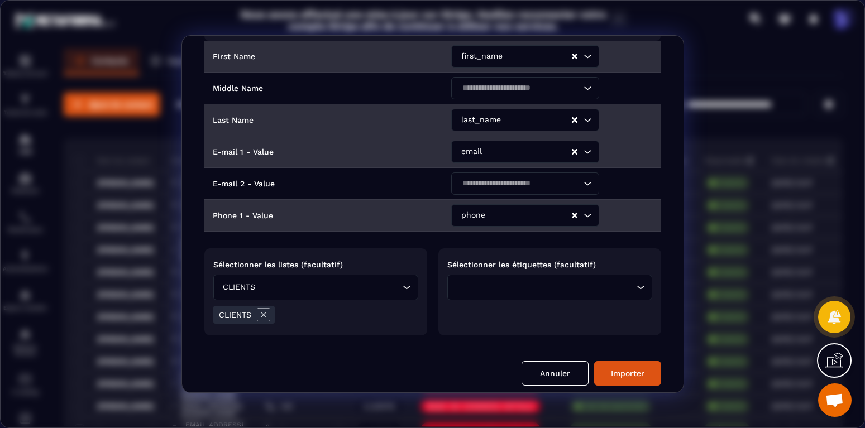
click at [466, 284] on input "Search for option" at bounding box center [547, 288] width 174 height 12
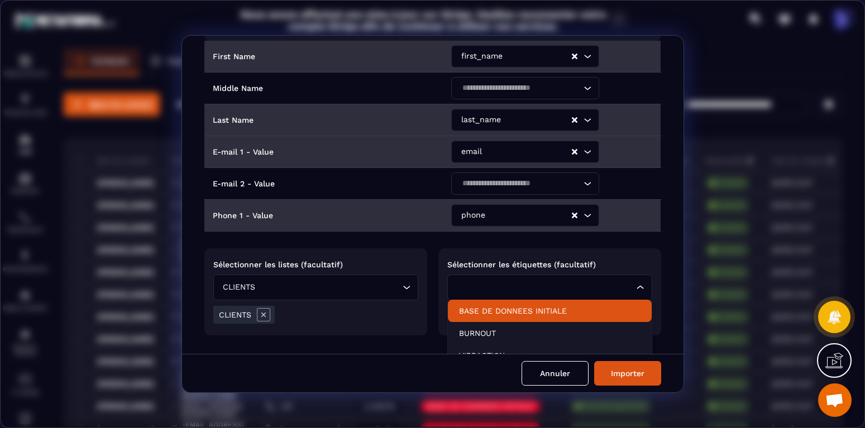
click at [468, 313] on p "BASE DE DONNEES INITIALE" at bounding box center [550, 311] width 182 height 11
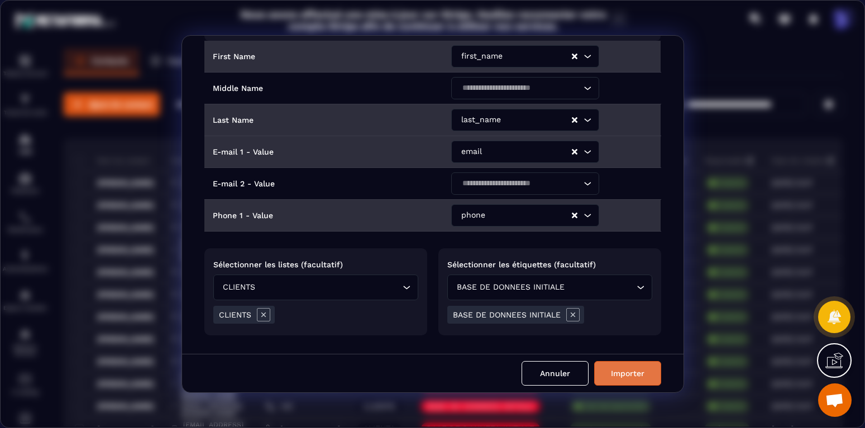
click at [636, 373] on button "Importer" at bounding box center [627, 373] width 67 height 25
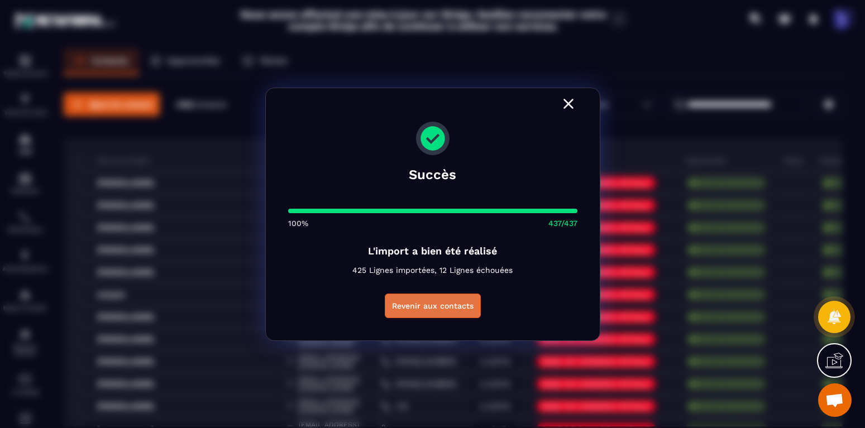
click at [440, 308] on button "Revenir aux contacts" at bounding box center [433, 306] width 96 height 25
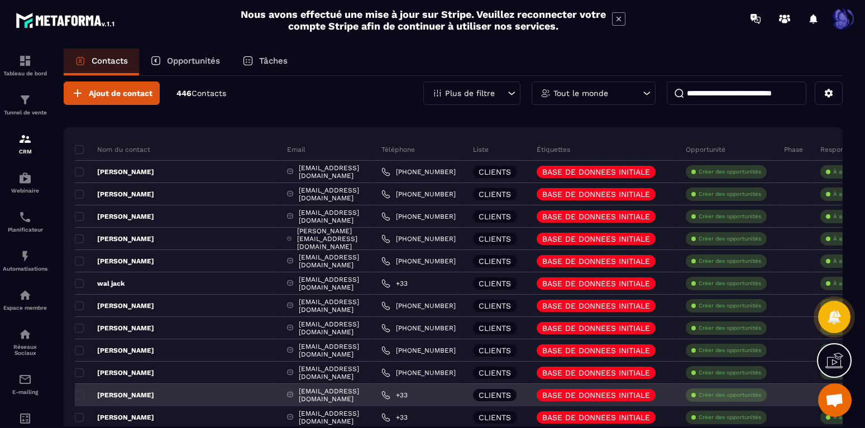
scroll to position [0, 0]
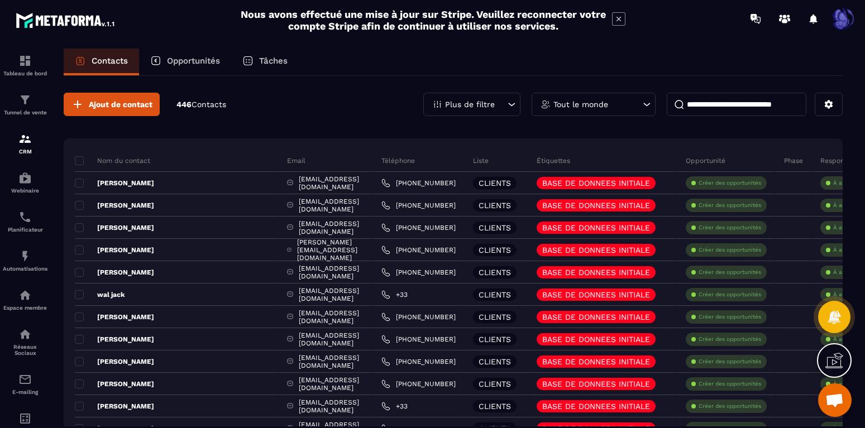
click at [514, 103] on icon at bounding box center [512, 104] width 7 height 3
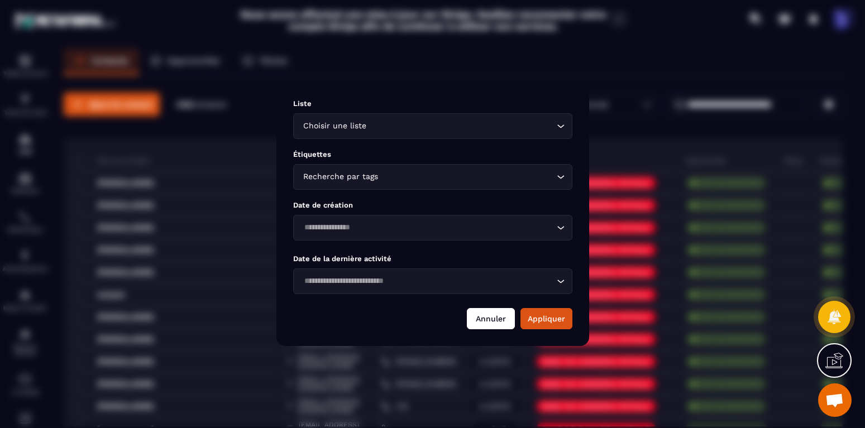
click at [493, 323] on button "Annuler" at bounding box center [491, 318] width 48 height 21
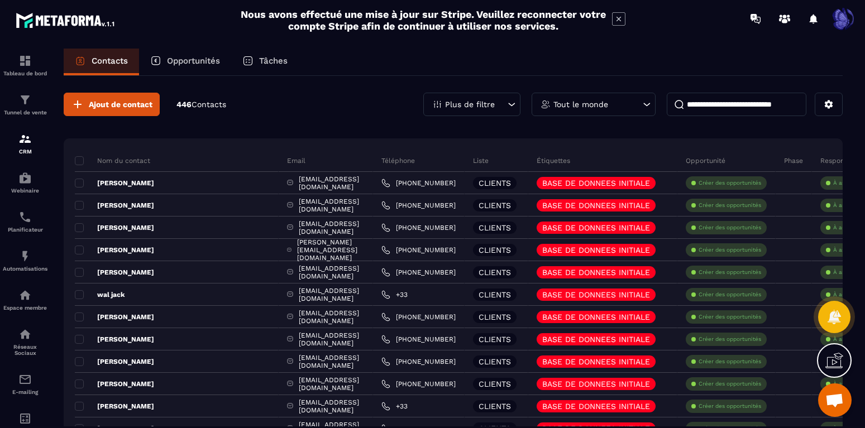
click at [608, 108] on div "Tout le monde" at bounding box center [594, 104] width 124 height 23
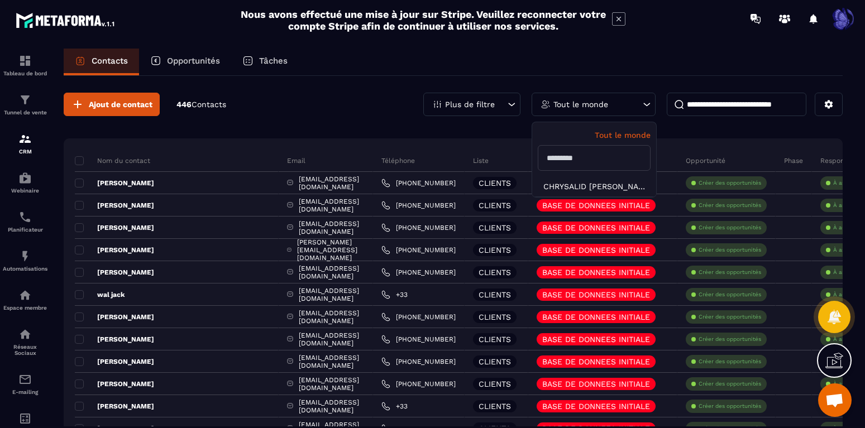
click at [609, 107] on div "Tout le monde" at bounding box center [594, 104] width 124 height 23
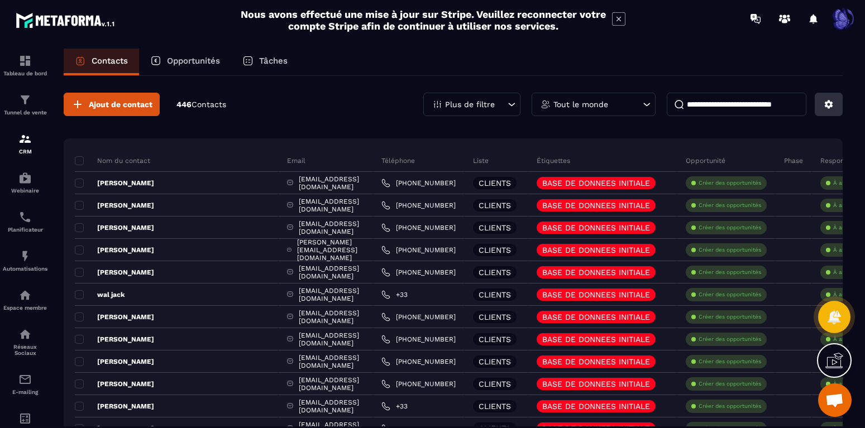
click at [827, 106] on icon at bounding box center [829, 105] width 8 height 8
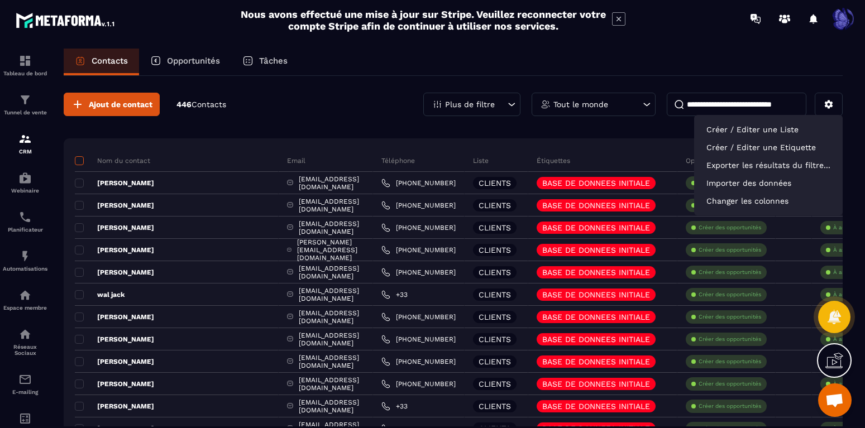
click at [77, 160] on span at bounding box center [79, 160] width 9 height 9
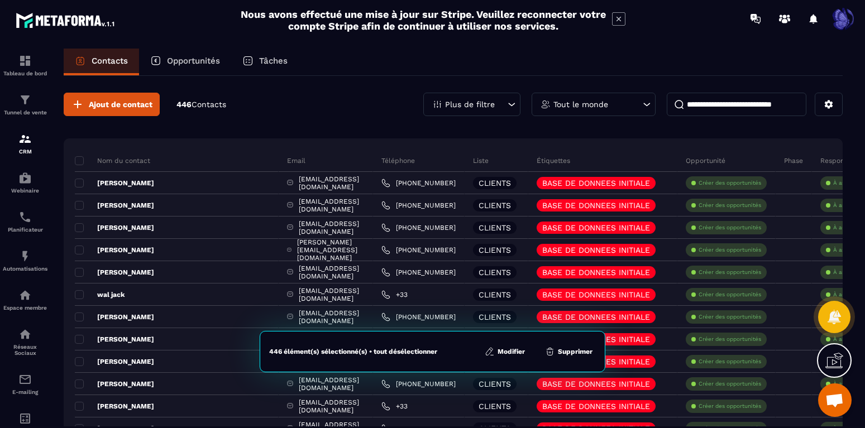
click at [579, 356] on button "Supprimer" at bounding box center [569, 351] width 54 height 11
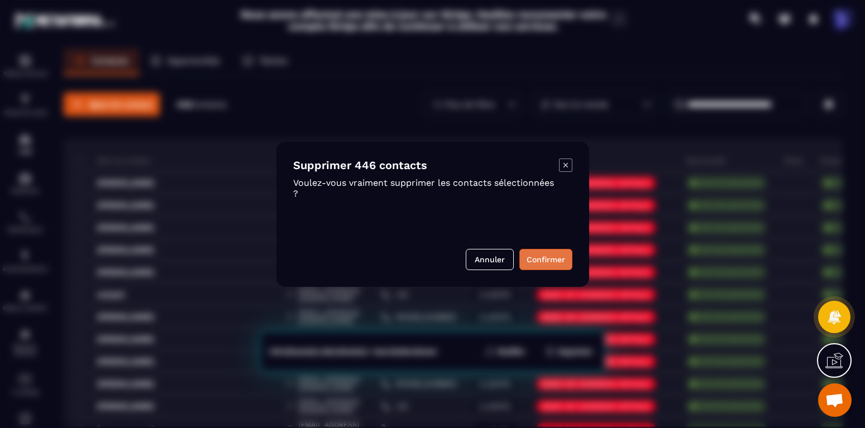
click at [551, 255] on button "Confirmer" at bounding box center [545, 259] width 53 height 21
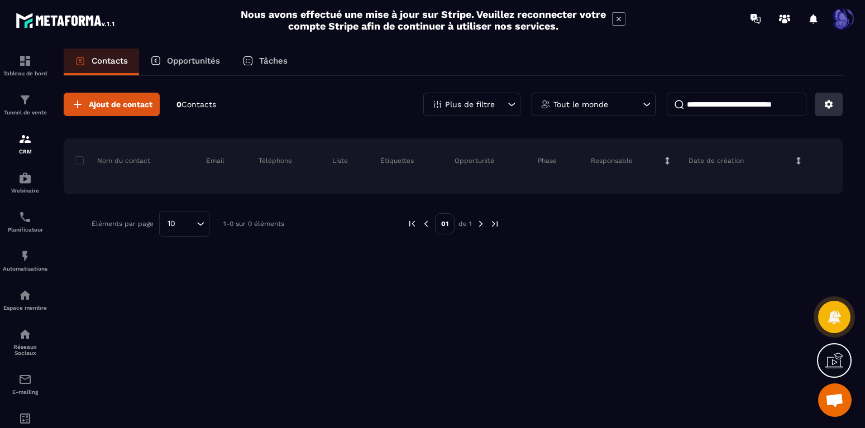
click at [831, 106] on icon at bounding box center [829, 105] width 8 height 8
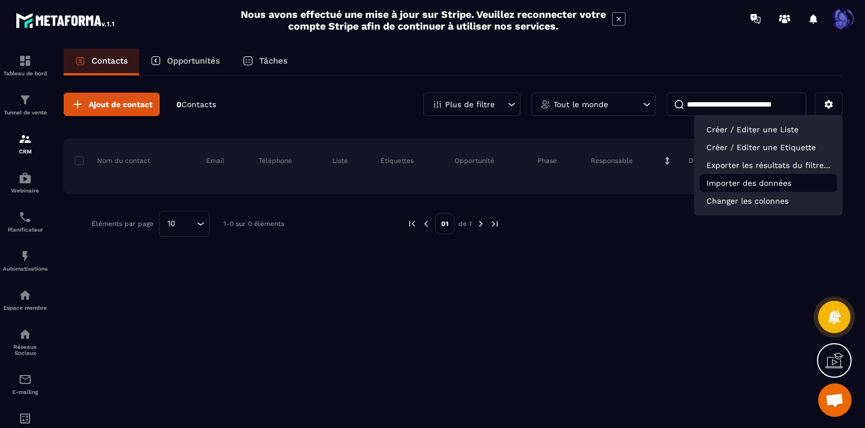
click at [735, 178] on p "Importer des données" at bounding box center [768, 183] width 137 height 18
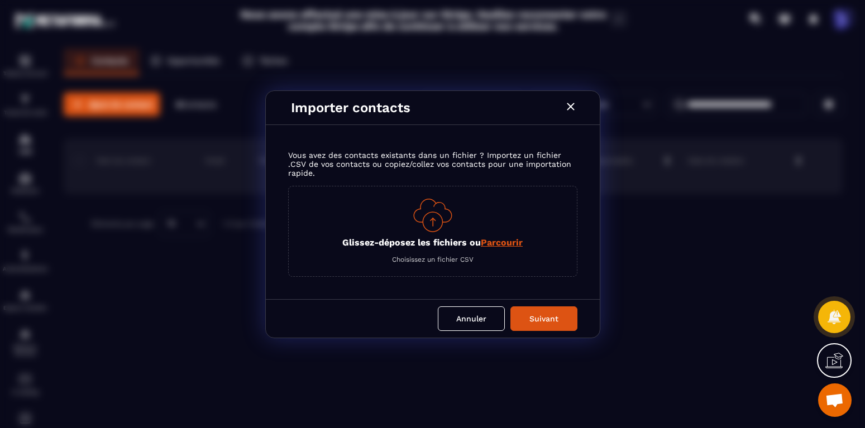
click at [499, 246] on span "Parcourir" at bounding box center [502, 242] width 42 height 11
click at [0, 0] on input "Glissez-déposez les fichiers ou Parcourir" at bounding box center [0, 0] width 0 height 0
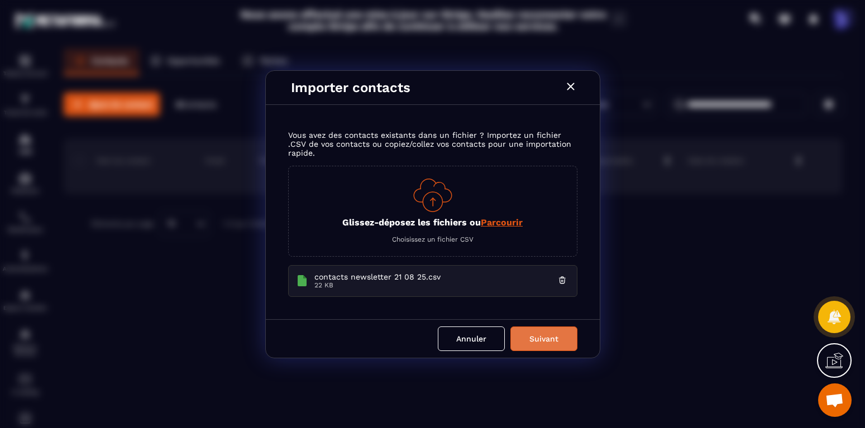
click at [557, 344] on button "Suivant" at bounding box center [544, 339] width 67 height 25
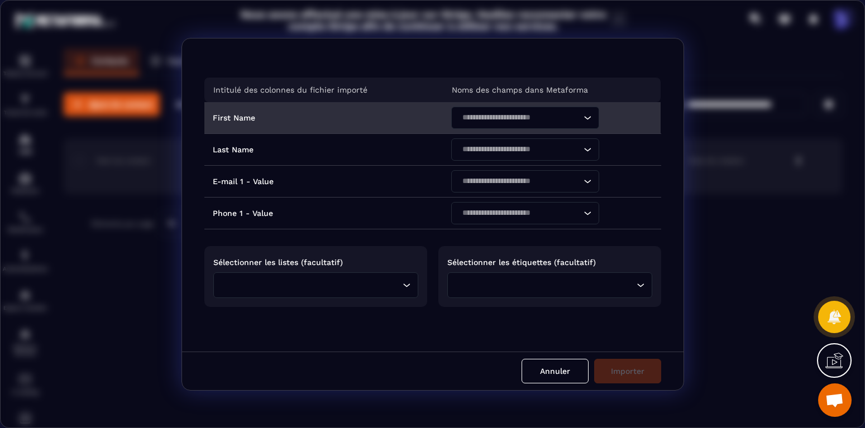
click at [539, 118] on input "Search for option" at bounding box center [520, 118] width 122 height 12
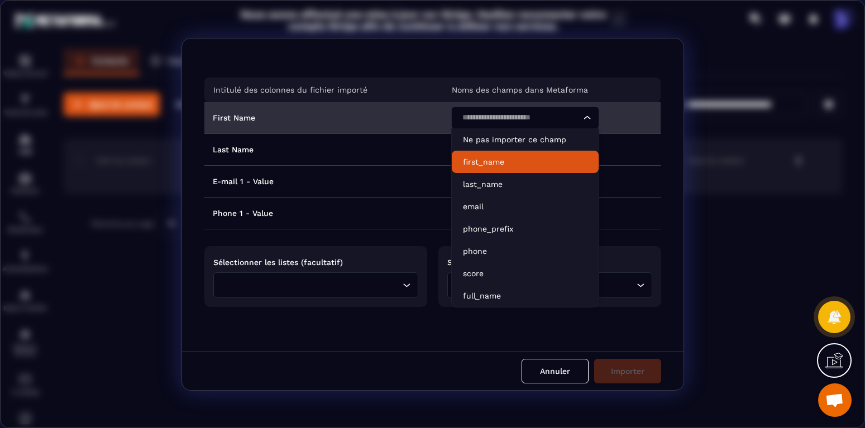
click at [509, 159] on p "first_name" at bounding box center [525, 161] width 125 height 11
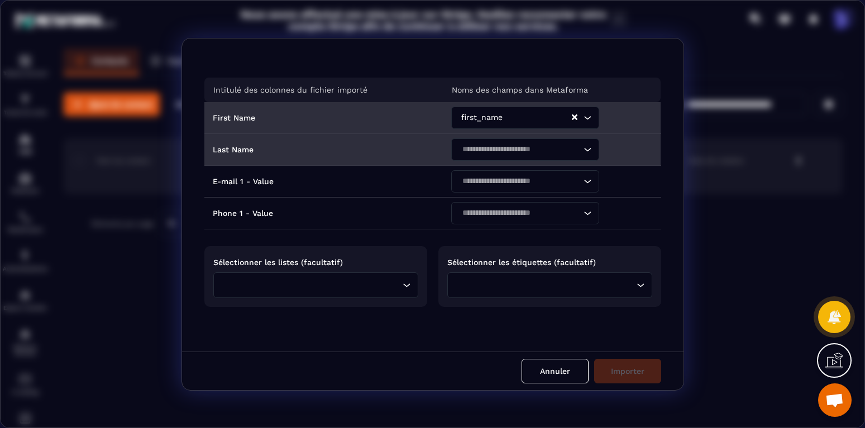
click at [510, 154] on input "Search for option" at bounding box center [520, 150] width 122 height 12
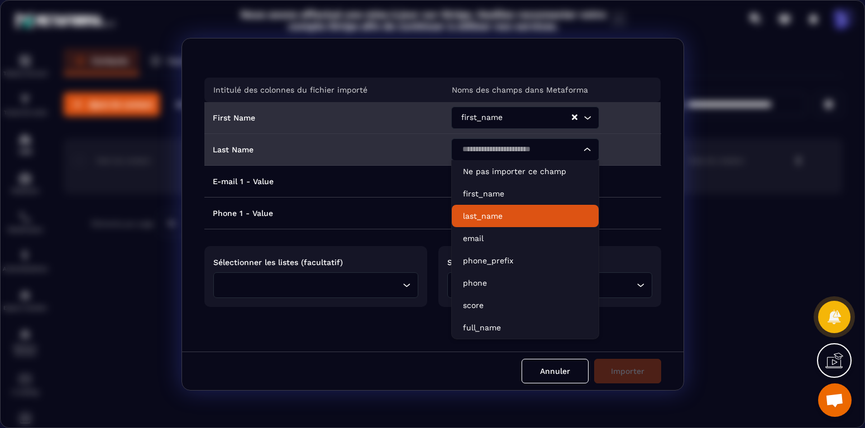
click at [493, 214] on p "last_name" at bounding box center [525, 216] width 125 height 11
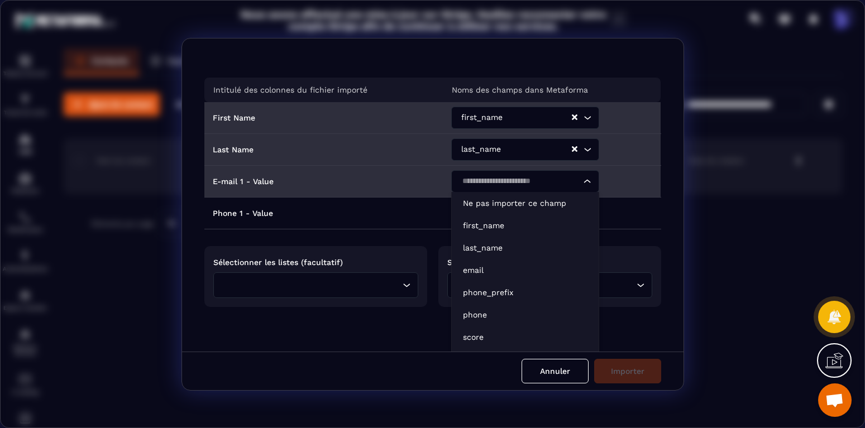
click at [495, 186] on input "Search for option" at bounding box center [520, 181] width 122 height 12
click at [485, 263] on li "email" at bounding box center [525, 270] width 147 height 22
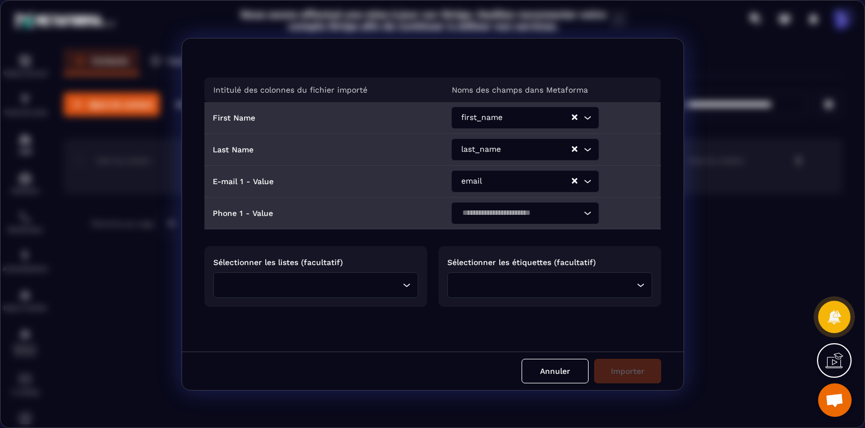
click at [496, 215] on input "Search for option" at bounding box center [520, 213] width 122 height 12
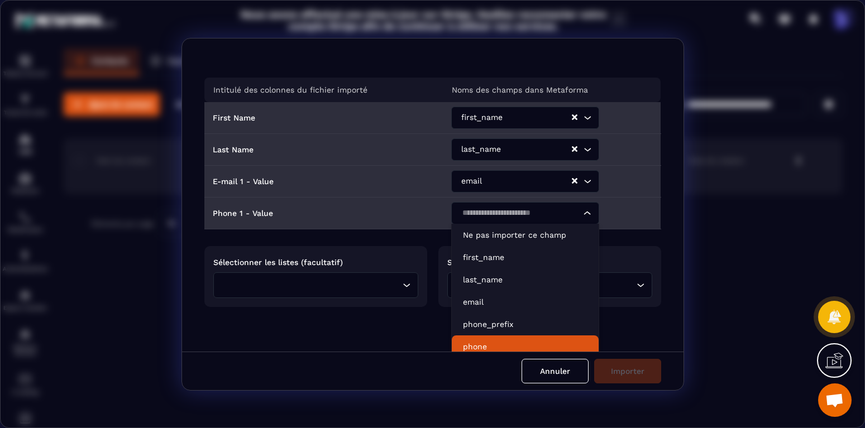
click at [489, 339] on li "phone" at bounding box center [525, 347] width 147 height 22
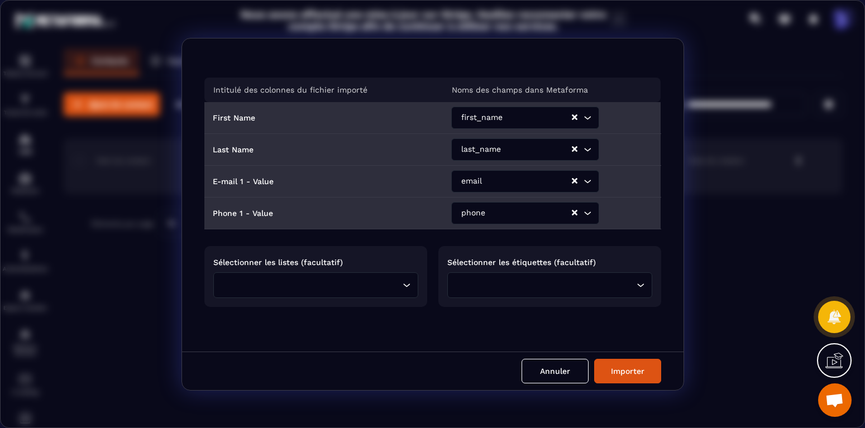
click at [367, 279] on input "Search for option" at bounding box center [313, 285] width 174 height 12
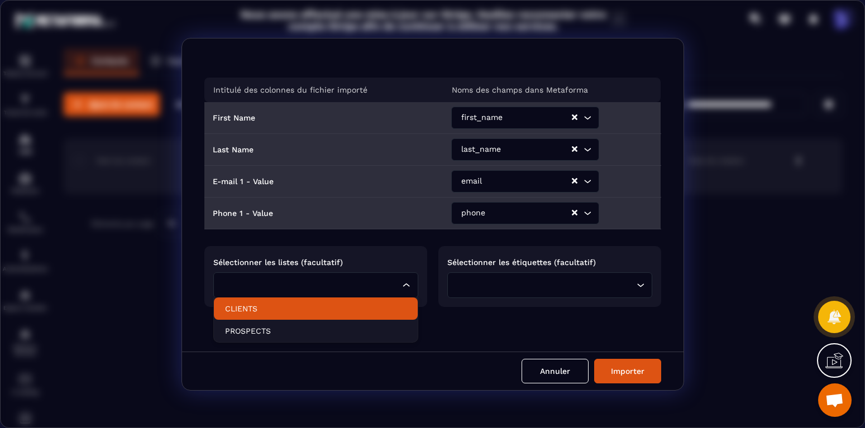
click at [270, 305] on p "CLIENTS" at bounding box center [316, 308] width 182 height 11
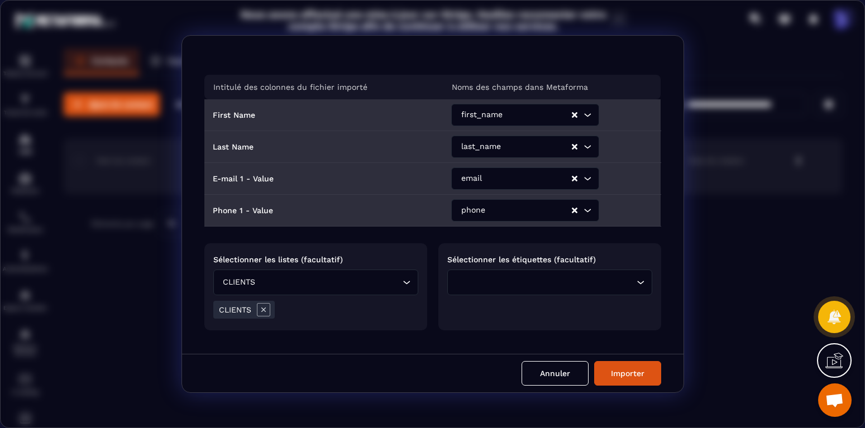
click at [479, 282] on input "Search for option" at bounding box center [547, 282] width 174 height 12
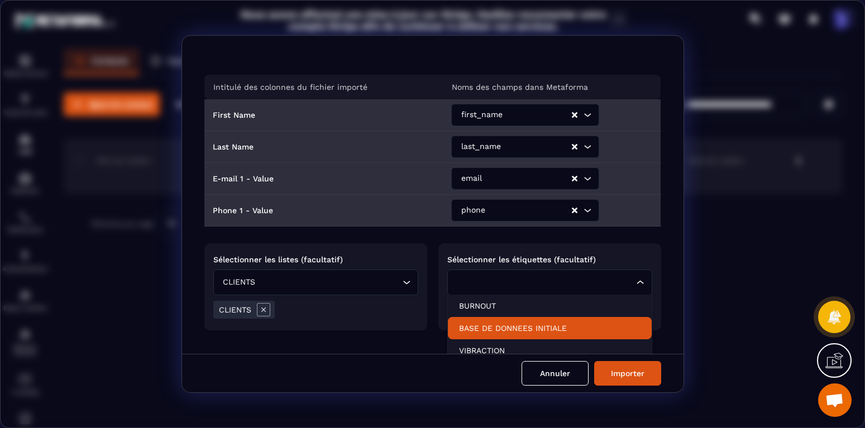
click at [497, 332] on p "BASE DE DONNEES INITIALE" at bounding box center [550, 328] width 182 height 11
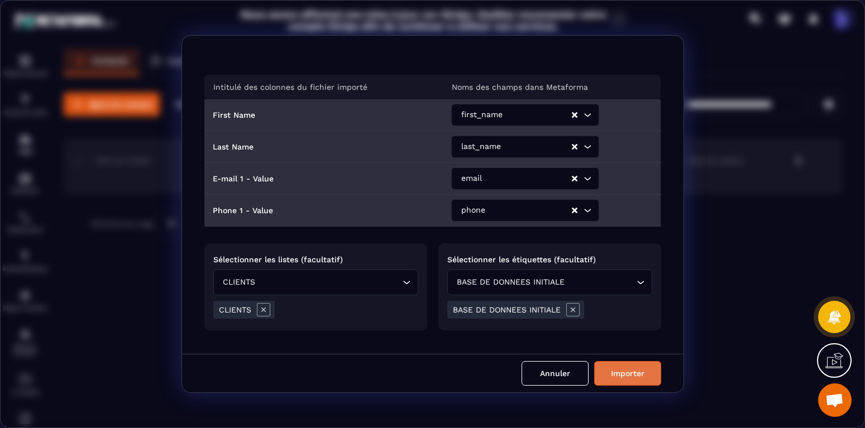
click at [639, 377] on button "Importer" at bounding box center [627, 373] width 67 height 25
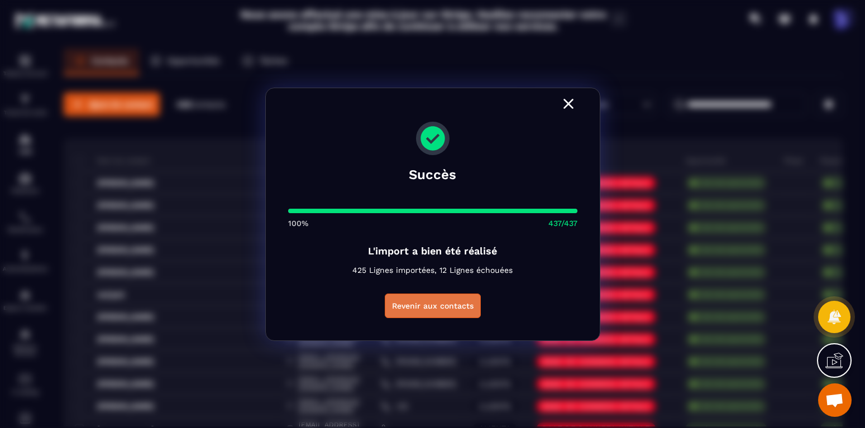
click at [456, 312] on button "Revenir aux contacts" at bounding box center [433, 306] width 96 height 25
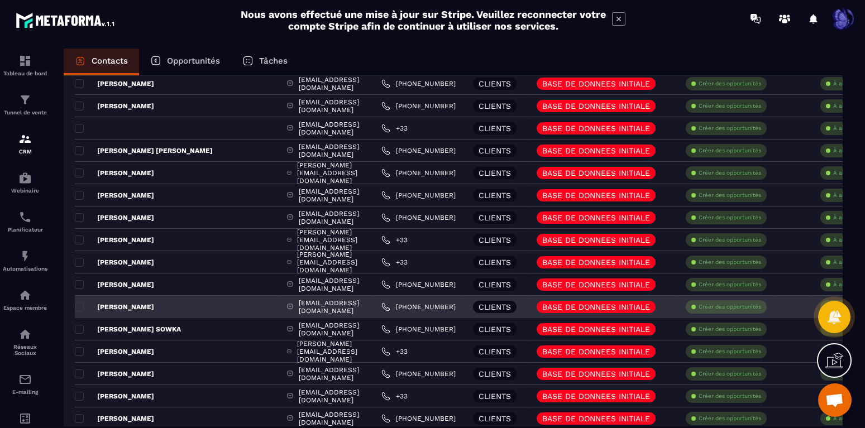
scroll to position [851, 0]
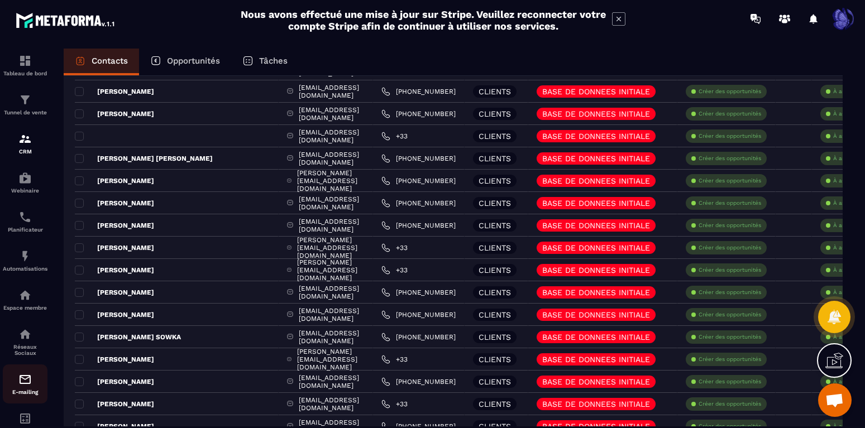
click at [26, 383] on img at bounding box center [24, 379] width 13 height 13
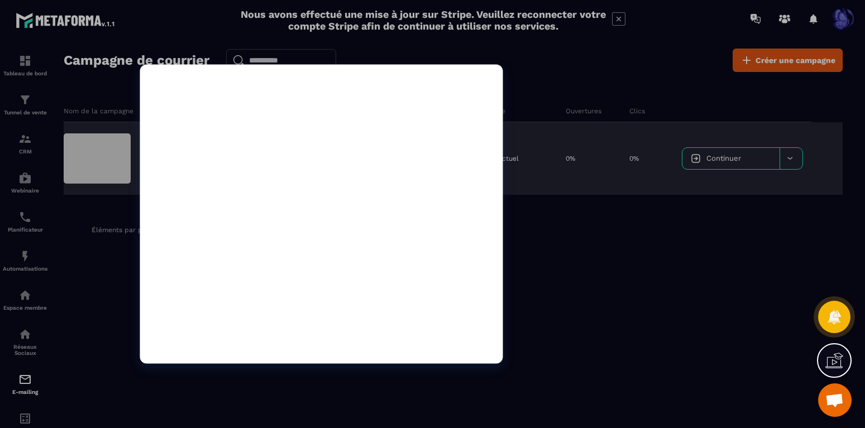
click at [96, 164] on div at bounding box center [97, 158] width 67 height 50
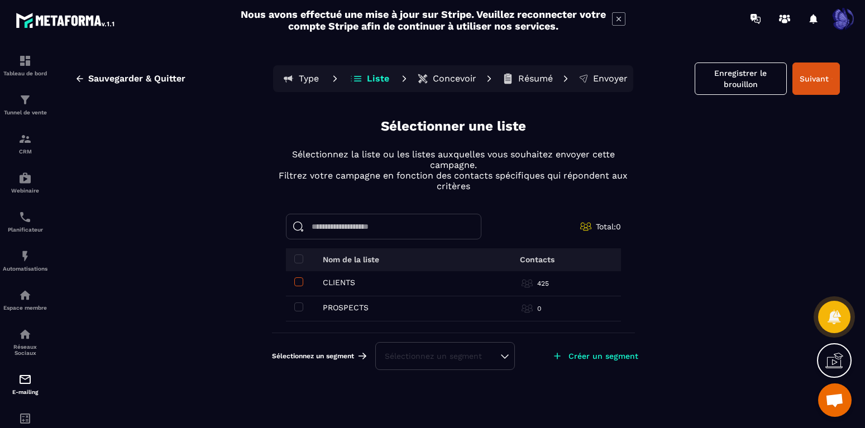
click at [297, 280] on span at bounding box center [298, 282] width 9 height 9
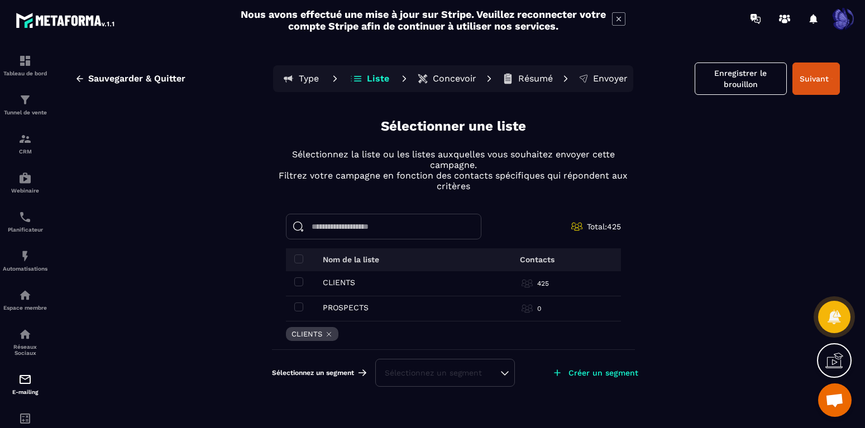
click at [500, 375] on div "Sélectionnez un segment" at bounding box center [445, 373] width 121 height 11
click at [501, 373] on div "Sélectionnez un segment" at bounding box center [445, 373] width 121 height 11
click at [836, 362] on icon at bounding box center [837, 359] width 11 height 12
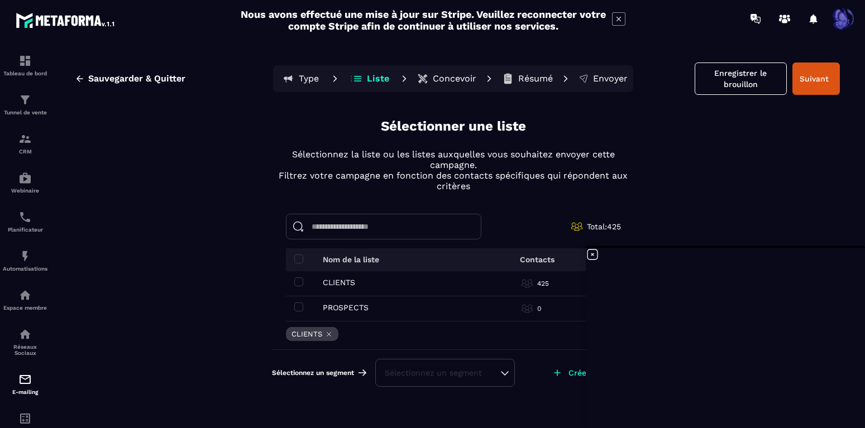
click at [720, 185] on div "Sauvegarder & Quitter Type Liste Concevoir Résumé Envoyer Enregistrer le brouil…" at bounding box center [454, 243] width 802 height 389
click at [595, 254] on icon at bounding box center [592, 254] width 13 height 13
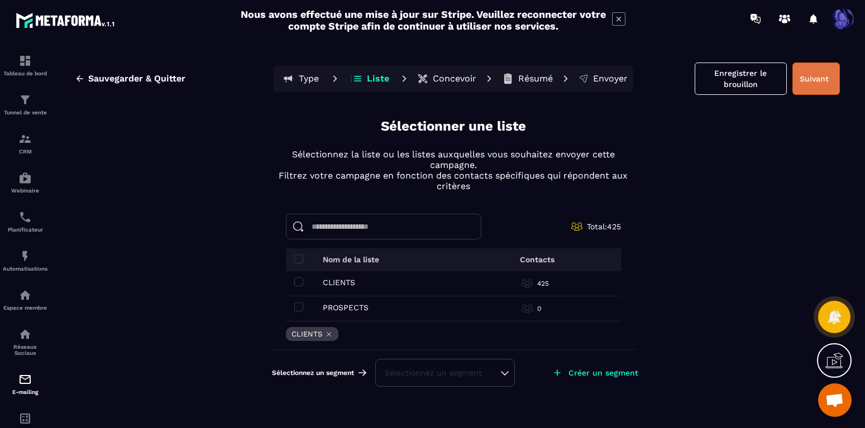
click at [818, 82] on button "Suivant" at bounding box center [816, 79] width 47 height 32
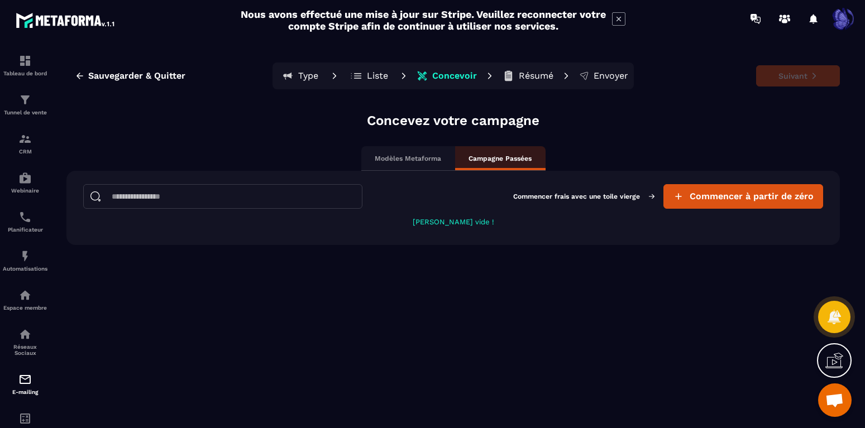
click at [425, 163] on div "Modèles Metaforma" at bounding box center [408, 158] width 94 height 25
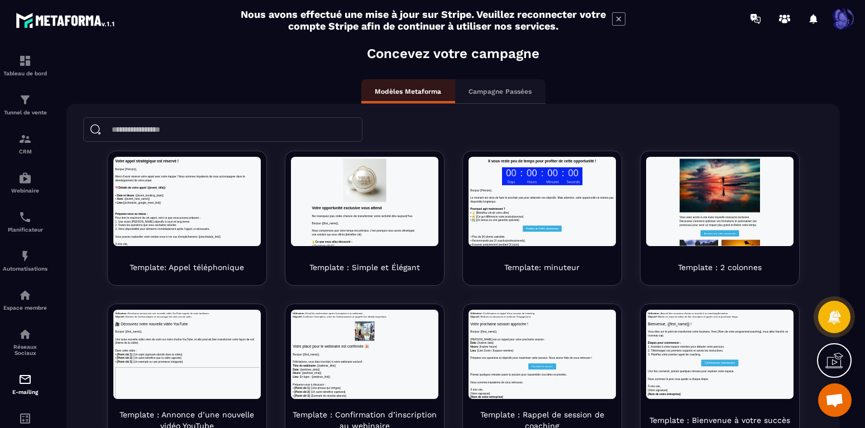
scroll to position [132, 0]
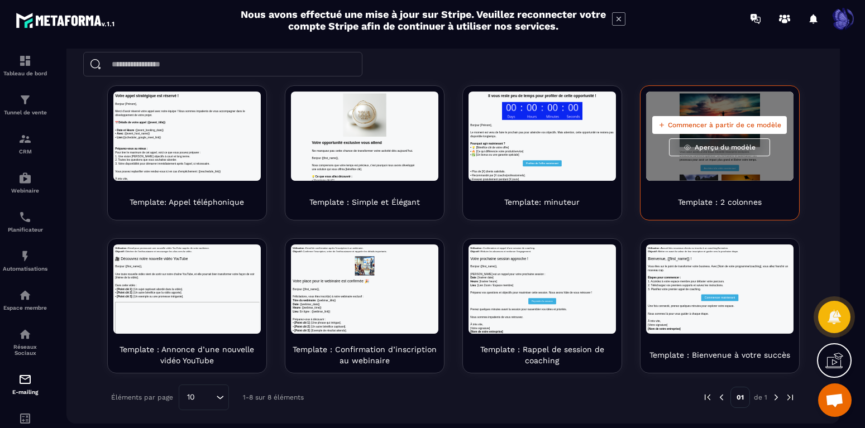
click at [748, 147] on span "Aperçu du modèle" at bounding box center [725, 147] width 61 height 9
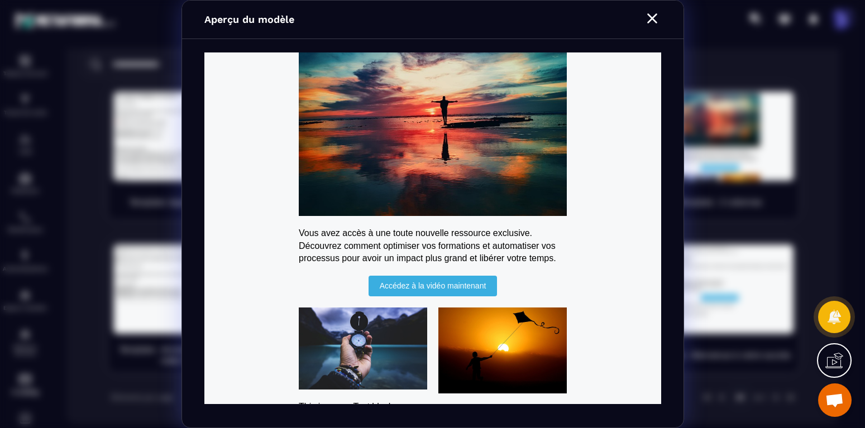
scroll to position [0, 0]
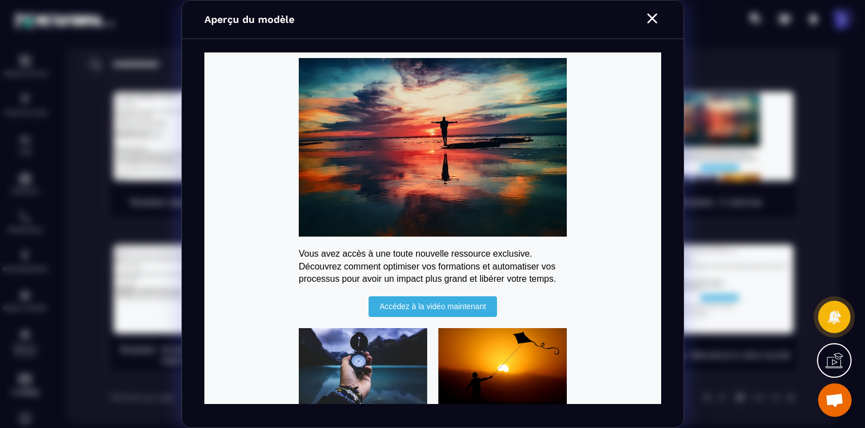
click at [653, 21] on icon "Modal window" at bounding box center [652, 18] width 18 height 18
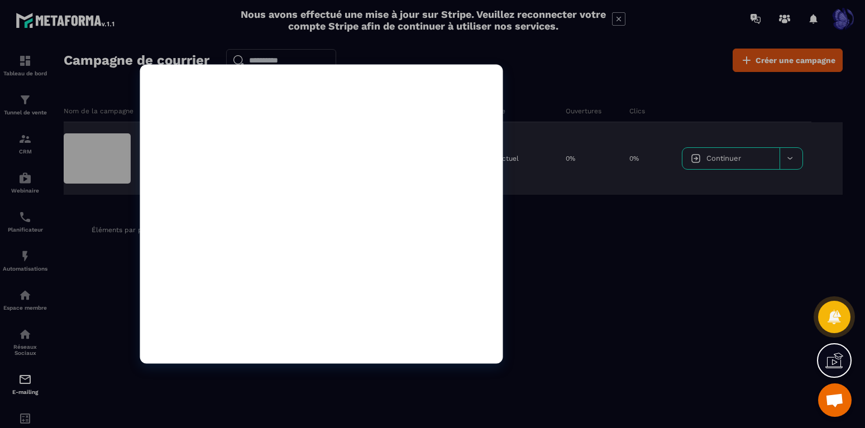
click at [114, 142] on div at bounding box center [97, 158] width 67 height 50
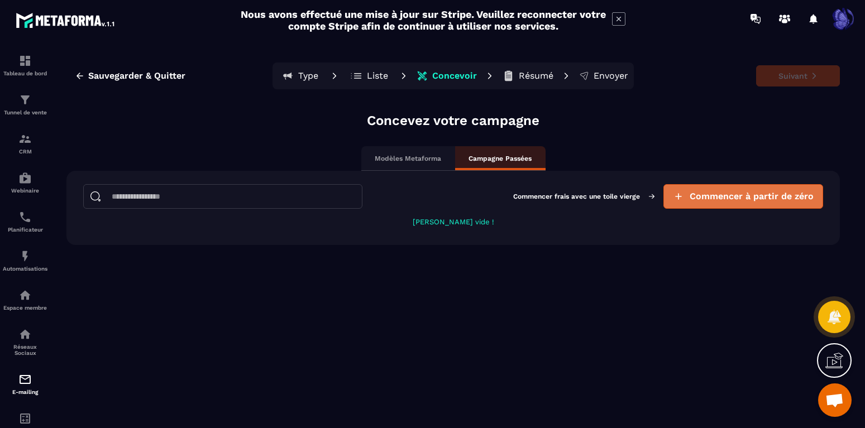
click at [716, 193] on span "Commencer à partir de zéro" at bounding box center [752, 196] width 124 height 11
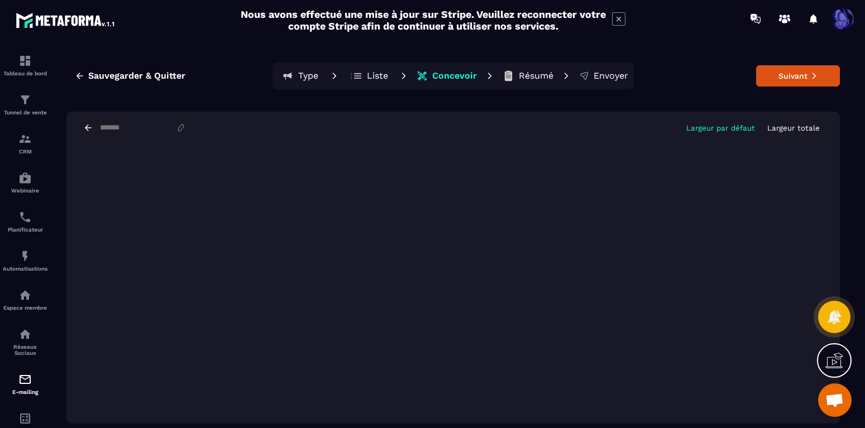
click at [792, 128] on p "Largeur totale" at bounding box center [793, 128] width 53 height 8
click at [840, 318] on icon at bounding box center [834, 317] width 16 height 16
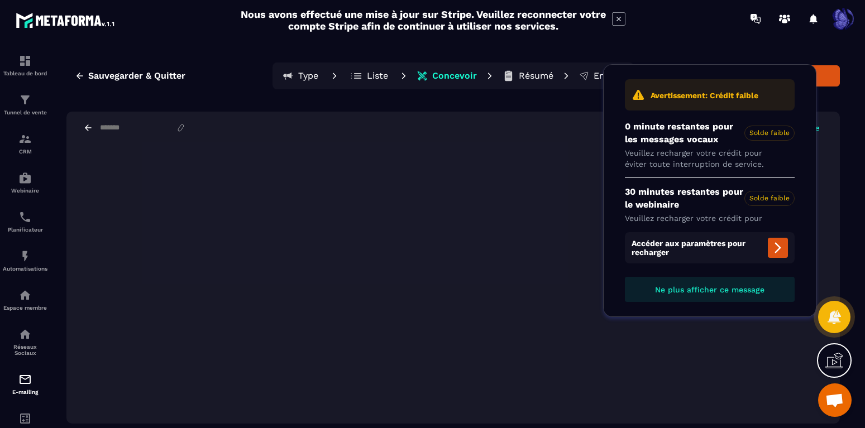
click at [840, 103] on div "Sauvegarder & Quitter Type Liste Concevoir Résumé Envoyer Suivant Largeur par d…" at bounding box center [454, 243] width 802 height 389
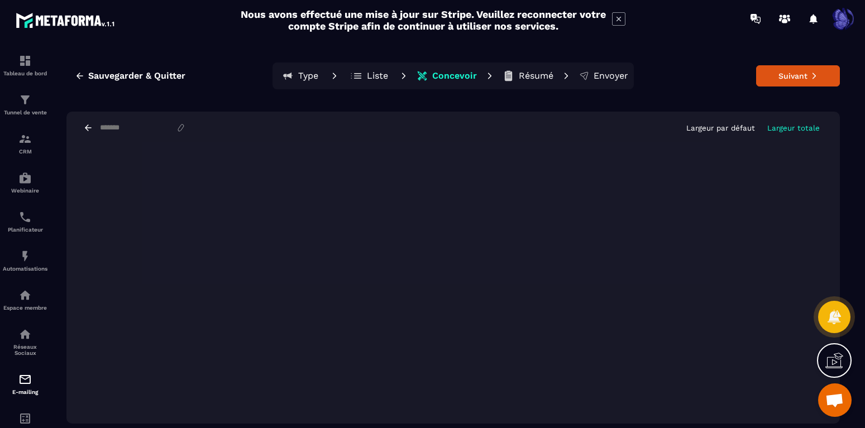
click at [836, 406] on span "Open chat" at bounding box center [835, 402] width 18 height 16
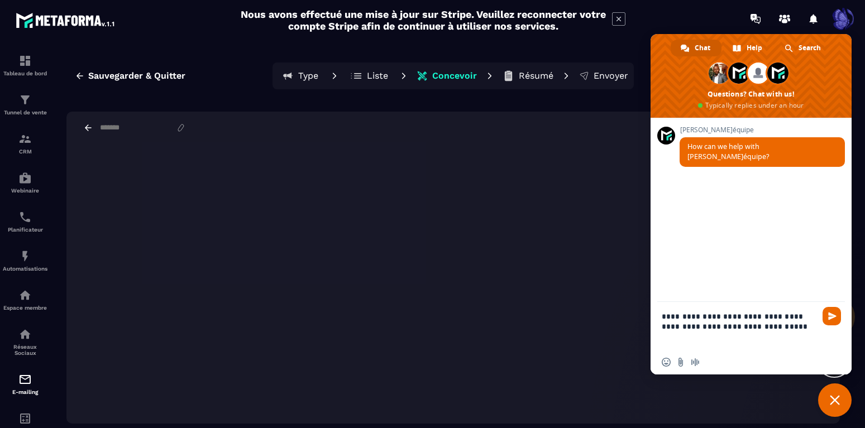
paste textarea "**********"
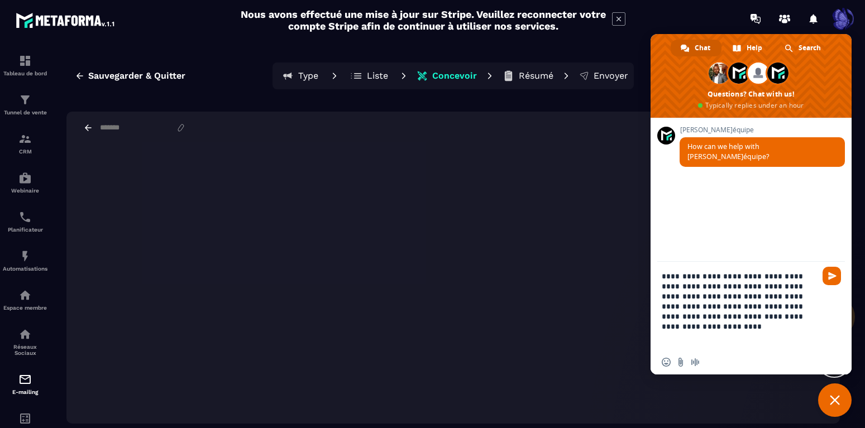
type textarea "**********"
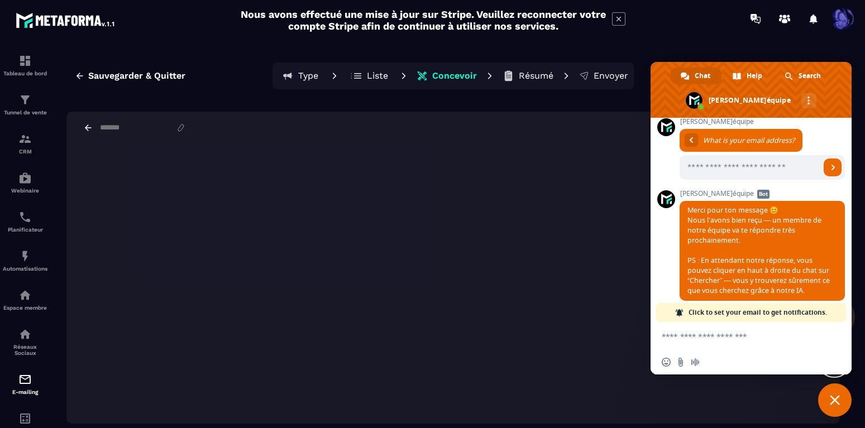
scroll to position [156, 0]
click at [814, 71] on span "Search" at bounding box center [810, 76] width 22 height 17
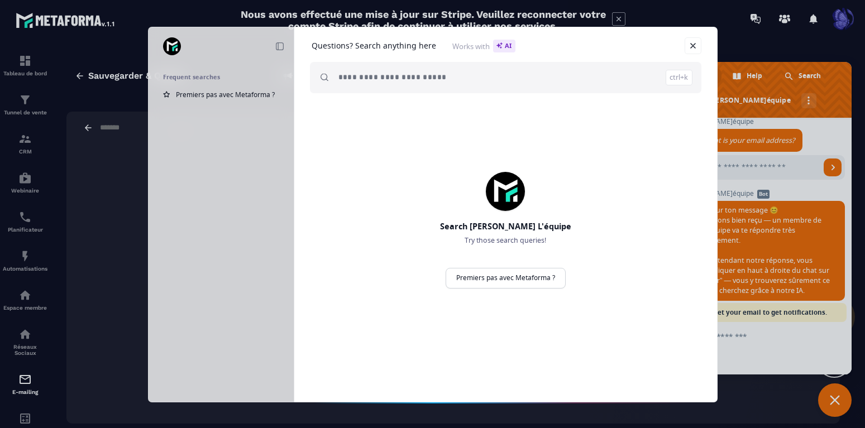
paste input "**********"
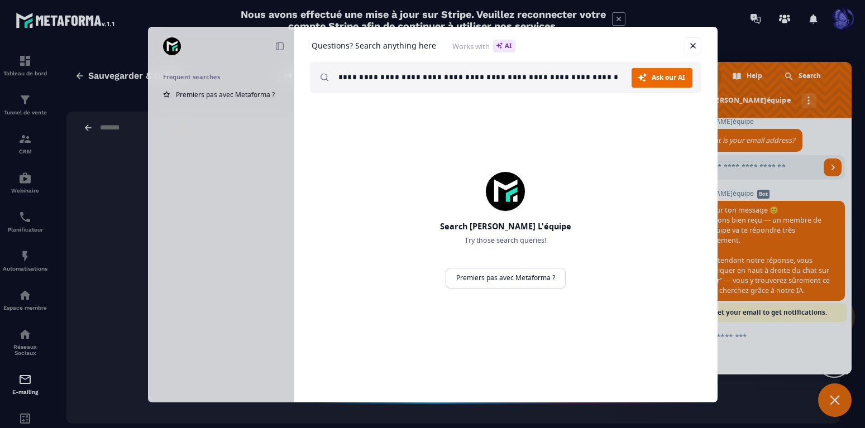
scroll to position [0, 45]
click at [646, 75] on link "Ask our AI Ask" at bounding box center [662, 78] width 61 height 20
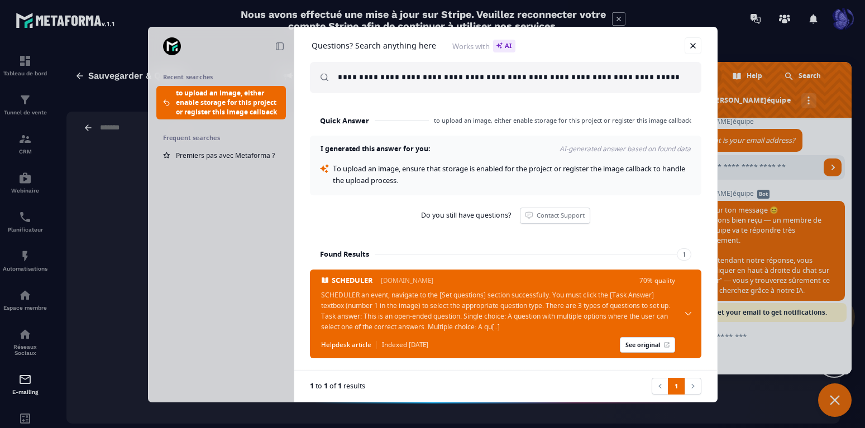
click at [346, 75] on input "**********" at bounding box center [515, 77] width 354 height 31
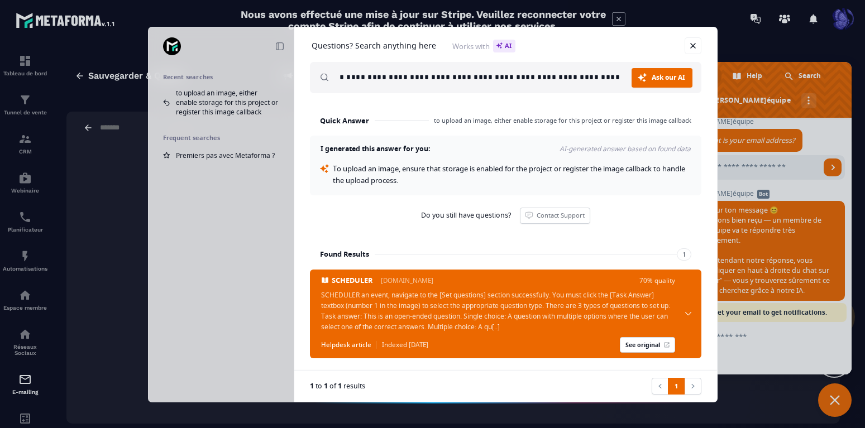
scroll to position [0, 399]
type input "**********"
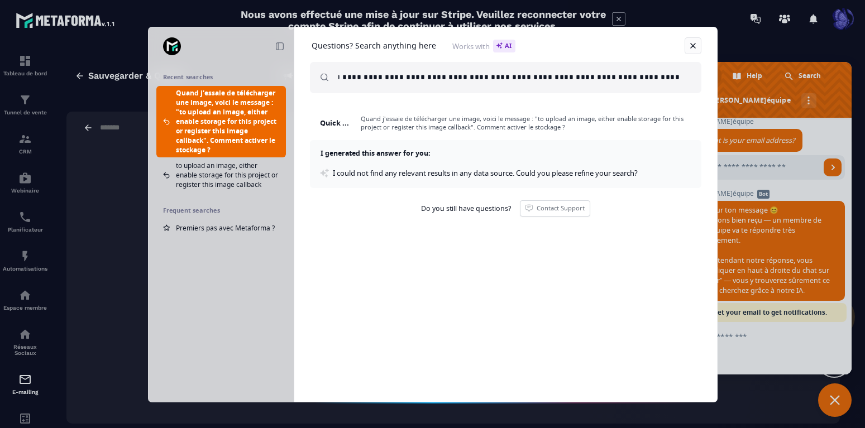
click at [693, 47] on link at bounding box center [693, 45] width 17 height 17
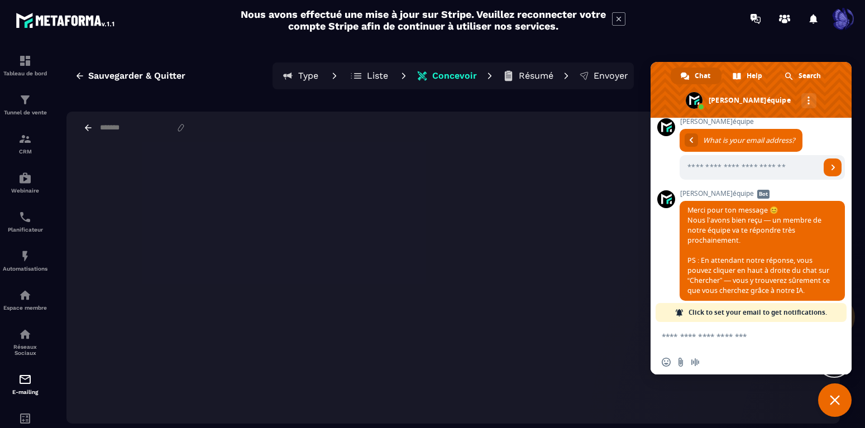
click at [750, 315] on span "Click to set your email to get notifications." at bounding box center [758, 312] width 139 height 19
click at [684, 313] on span at bounding box center [679, 312] width 9 height 9
type input "**********"
click at [684, 313] on span at bounding box center [679, 312] width 9 height 9
click at [828, 159] on link "Send" at bounding box center [833, 168] width 18 height 18
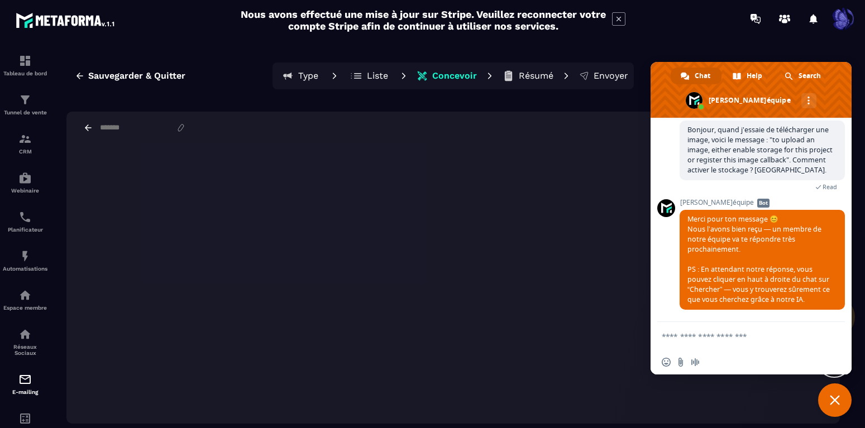
scroll to position [65, 0]
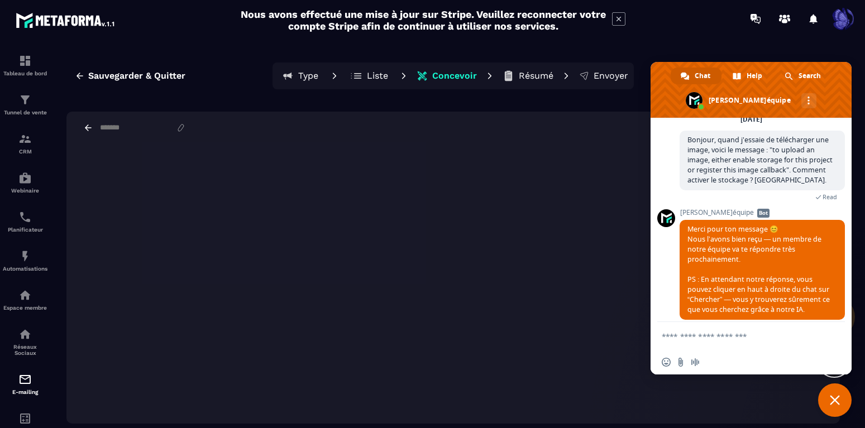
click at [567, 111] on div "Sauvegarder & Quitter Type Liste Concevoir Résumé Envoyer Suivant Largeur par d…" at bounding box center [454, 243] width 802 height 389
click at [606, 138] on div "Largeur par défaut Largeur totale" at bounding box center [453, 128] width 774 height 32
click at [852, 403] on div "Sauvegarder & Quitter Type Liste Concevoir Résumé Envoyer Suivant Largeur par d…" at bounding box center [454, 243] width 802 height 389
click at [845, 403] on span "Close chat" at bounding box center [835, 401] width 34 height 34
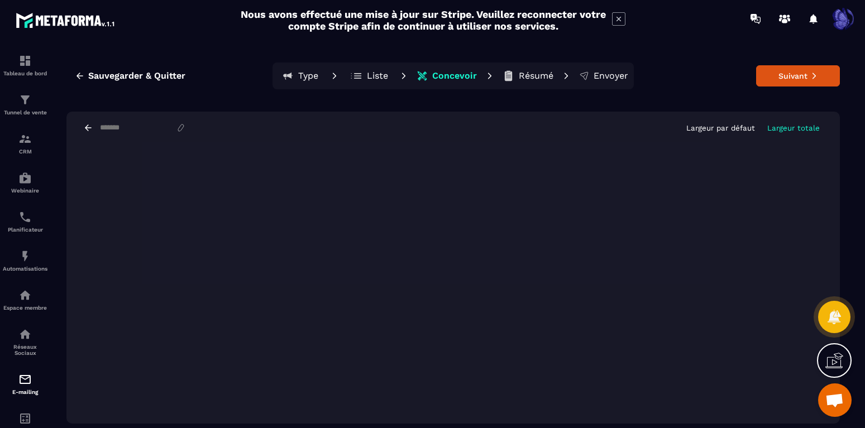
click at [837, 360] on icon at bounding box center [835, 361] width 18 height 18
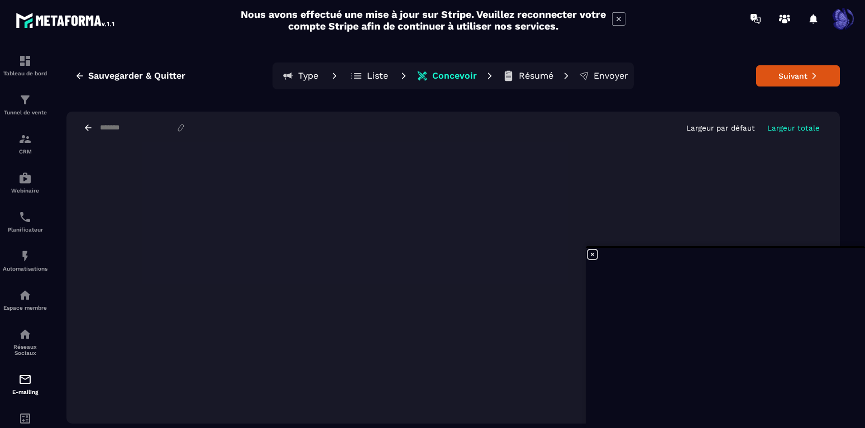
click at [590, 256] on icon at bounding box center [592, 254] width 13 height 13
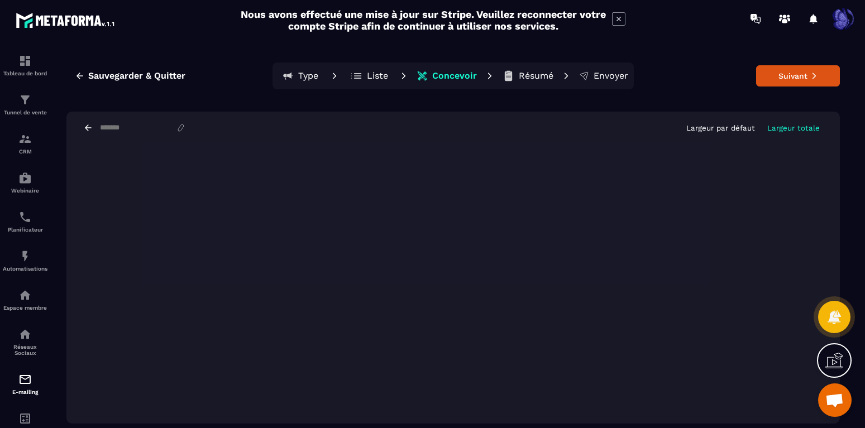
click at [834, 400] on span "Open chat" at bounding box center [835, 402] width 18 height 16
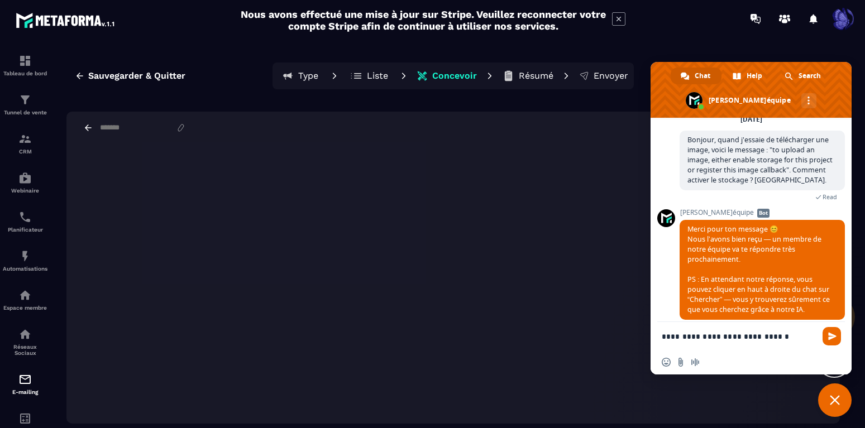
type textarea "**********"
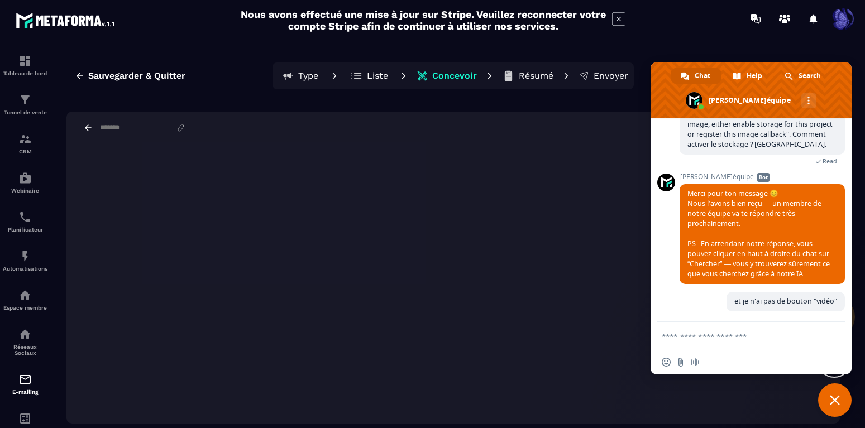
scroll to position [92, 0]
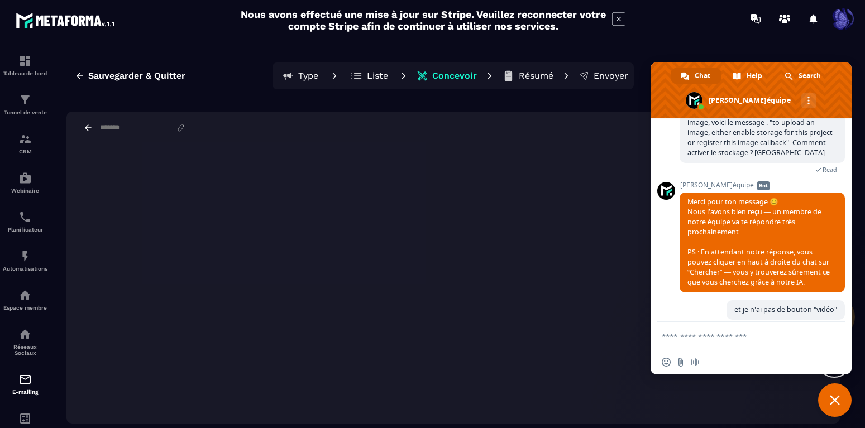
click at [588, 111] on div "Sauvegarder & Quitter Type Liste Concevoir Résumé Envoyer Suivant Largeur par d…" at bounding box center [454, 243] width 802 height 389
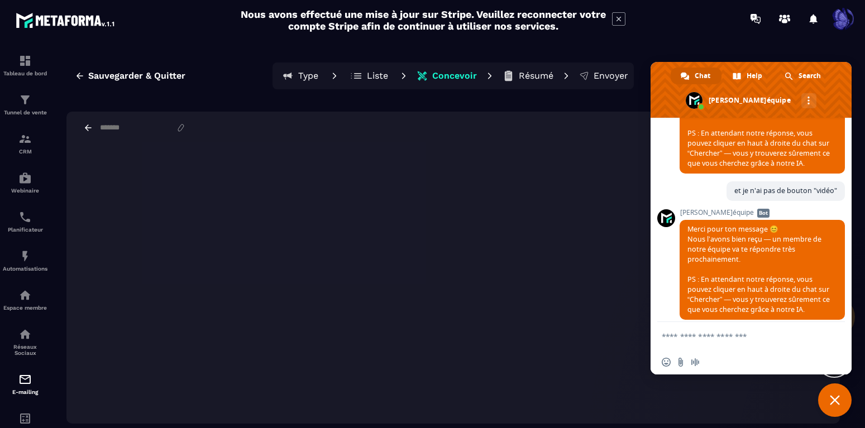
scroll to position [201, 0]
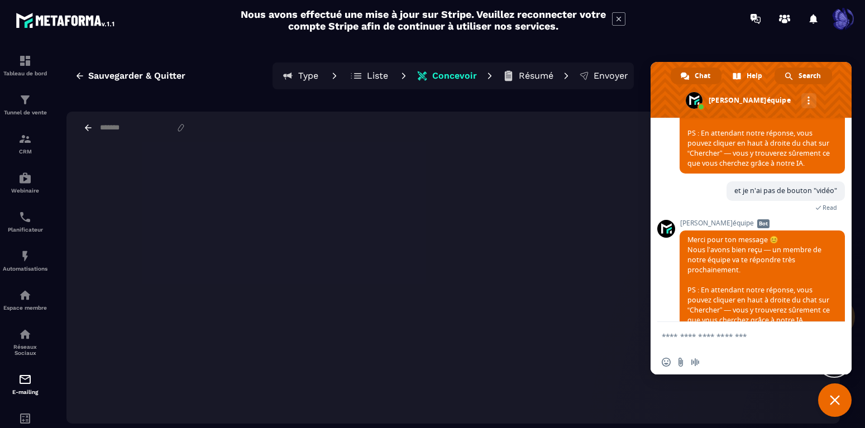
click at [818, 79] on span "Search" at bounding box center [810, 76] width 22 height 17
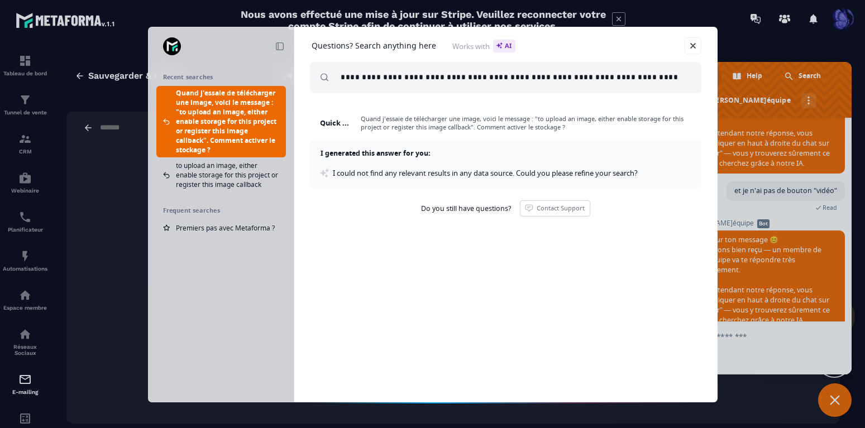
scroll to position [0, 0]
drag, startPoint x: 687, startPoint y: 79, endPoint x: 150, endPoint y: 104, distance: 538.0
click at [338, 93] on input "**********" at bounding box center [515, 77] width 354 height 31
click at [149, 104] on div "Recent searches Quand j'essaie de télécharger une image, voici le message : "to…" at bounding box center [221, 214] width 145 height 375
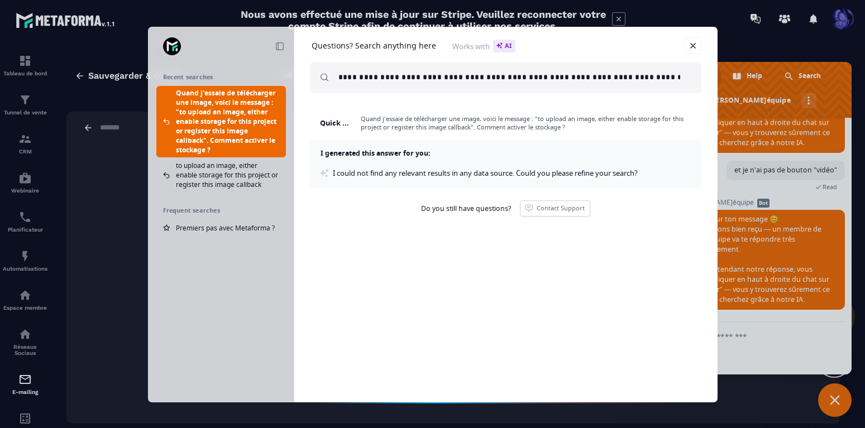
click at [347, 75] on input "**********" at bounding box center [515, 77] width 354 height 31
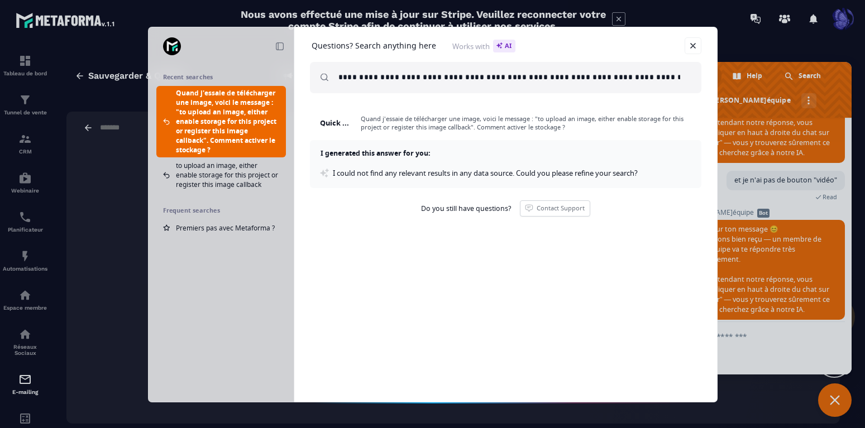
drag, startPoint x: 342, startPoint y: 79, endPoint x: 667, endPoint y: 84, distance: 325.1
click at [667, 84] on input "**********" at bounding box center [515, 77] width 354 height 31
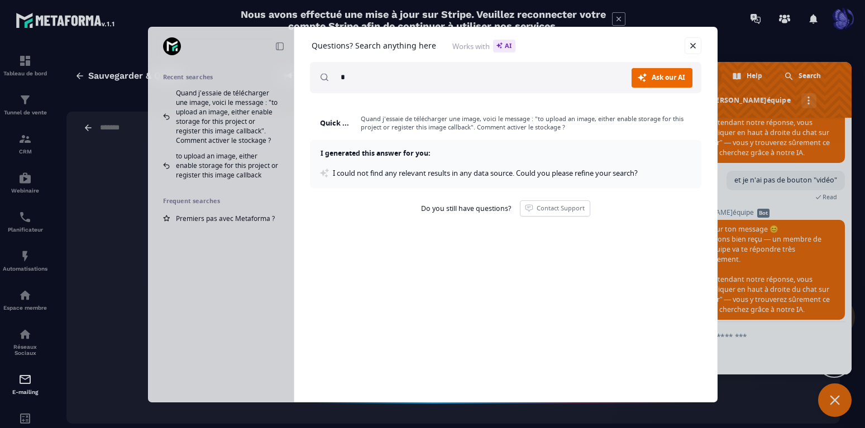
type input "*"
type input "**********"
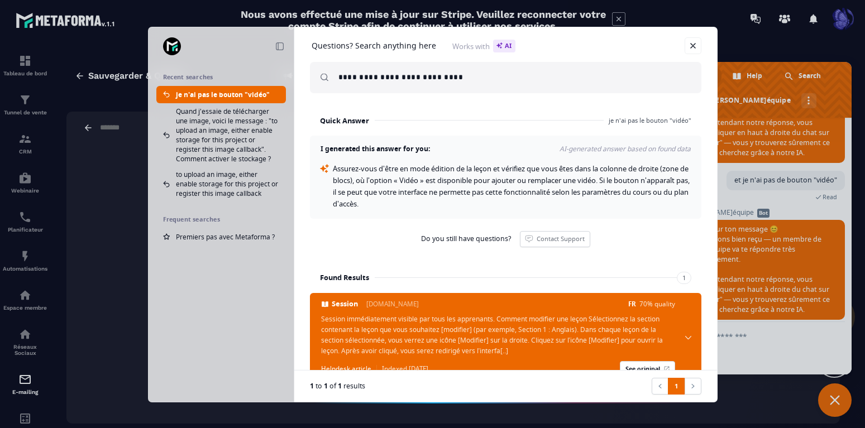
scroll to position [35, 0]
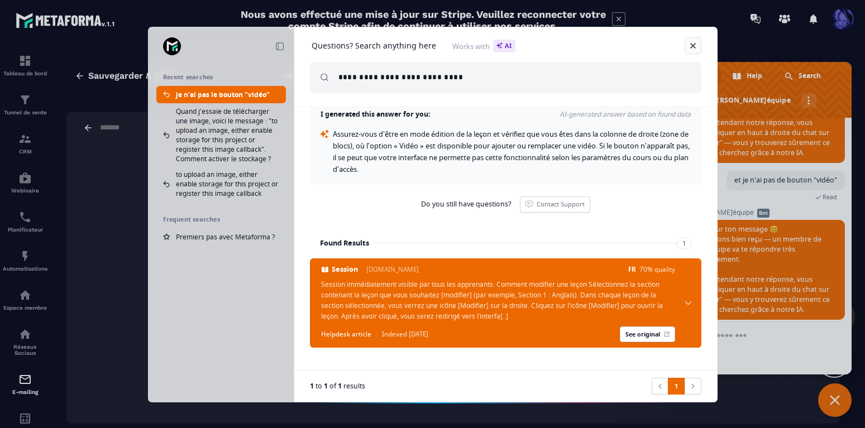
click at [694, 46] on link at bounding box center [693, 45] width 17 height 17
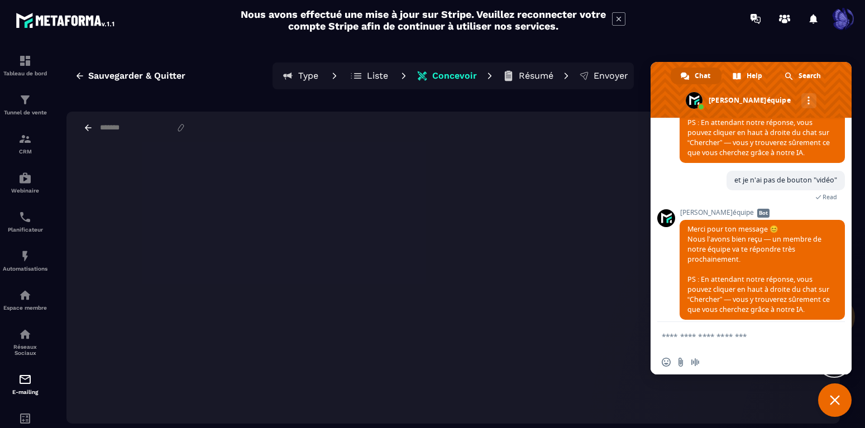
click at [580, 112] on div "Largeur par défaut Largeur totale" at bounding box center [453, 128] width 774 height 32
click at [759, 77] on span "Help" at bounding box center [755, 76] width 16 height 17
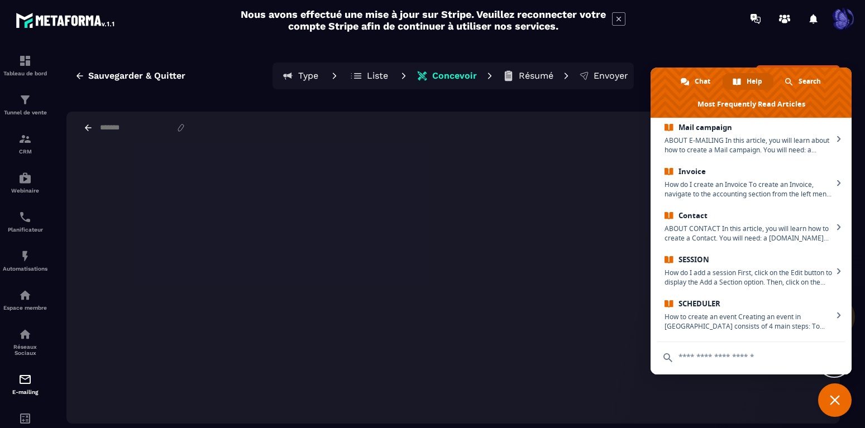
scroll to position [0, 0]
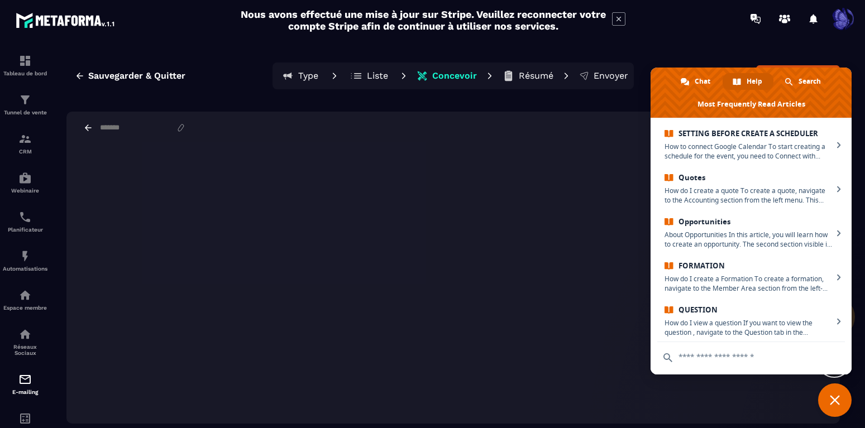
click at [705, 40] on section "Tableau de bord Tunnel de vente CRM Webinaire Planificateur Automatisations Esp…" at bounding box center [432, 243] width 865 height 412
click at [826, 402] on span "Close chat" at bounding box center [835, 401] width 34 height 34
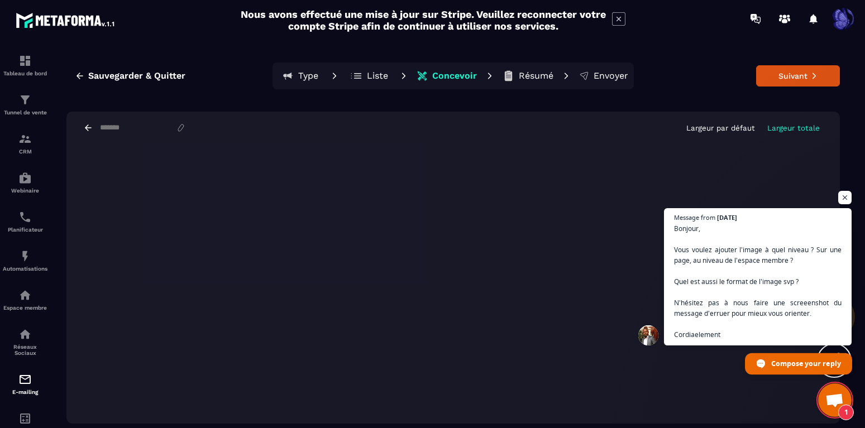
click at [770, 365] on span "Compose your reply" at bounding box center [798, 364] width 107 height 21
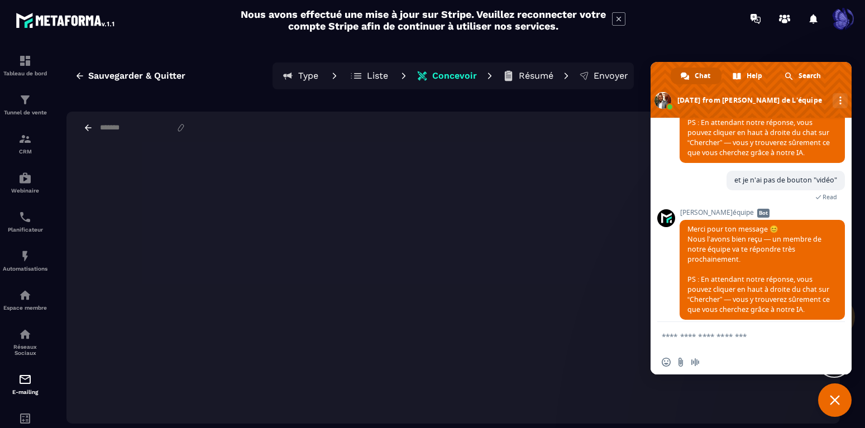
scroll to position [370, 0]
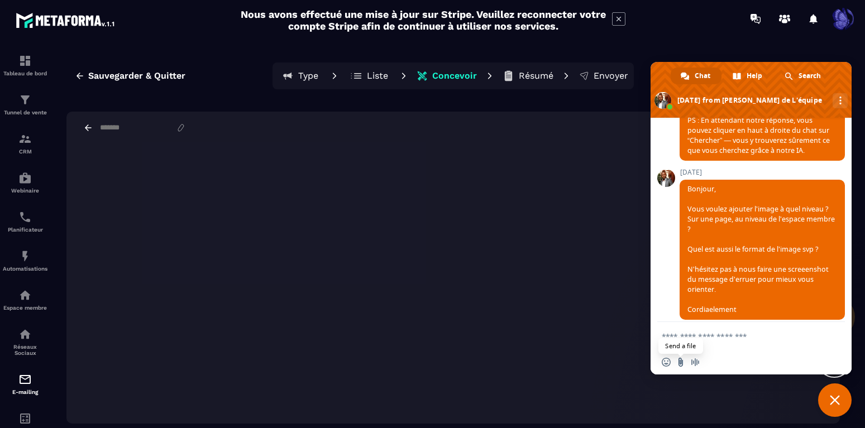
click at [678, 364] on input "Send a file" at bounding box center [680, 362] width 9 height 9
type input "**********"
click at [701, 337] on textarea "Compose your message..." at bounding box center [740, 336] width 156 height 28
type textarea "**"
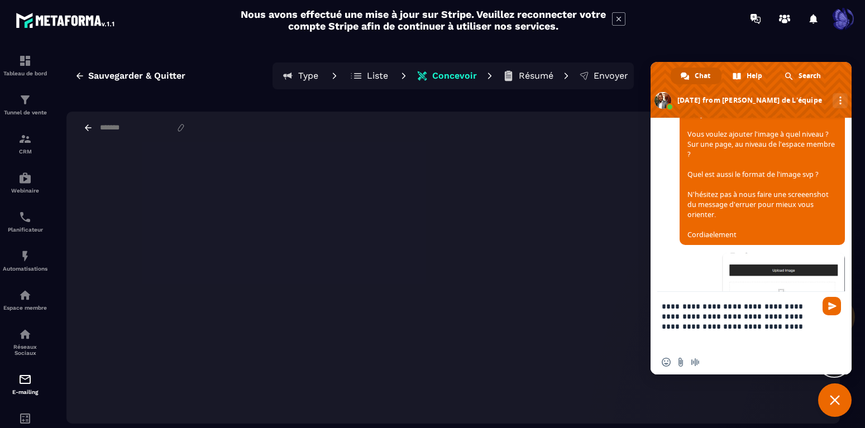
type textarea "**********"
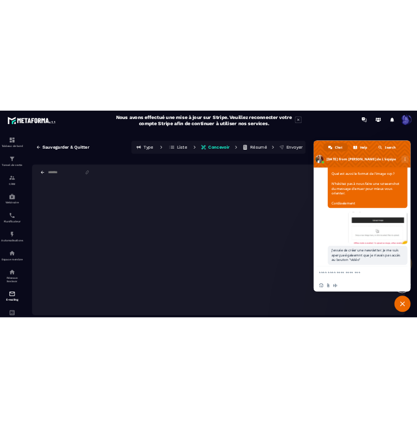
scroll to position [478, 0]
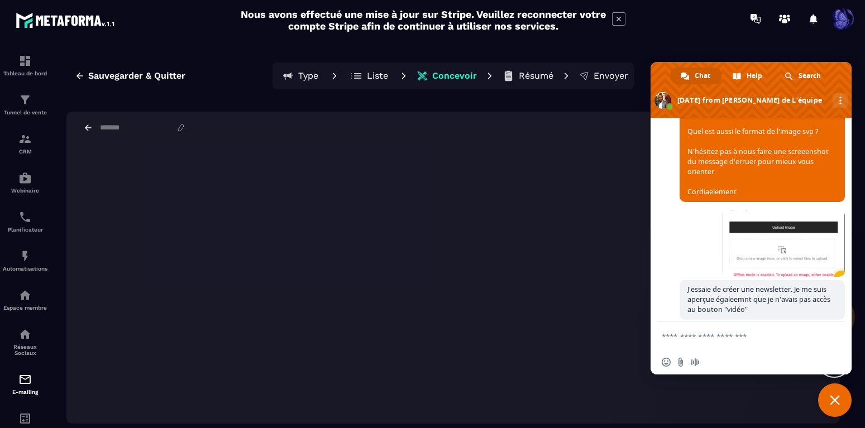
click at [837, 405] on span "Close chat" at bounding box center [835, 400] width 10 height 10
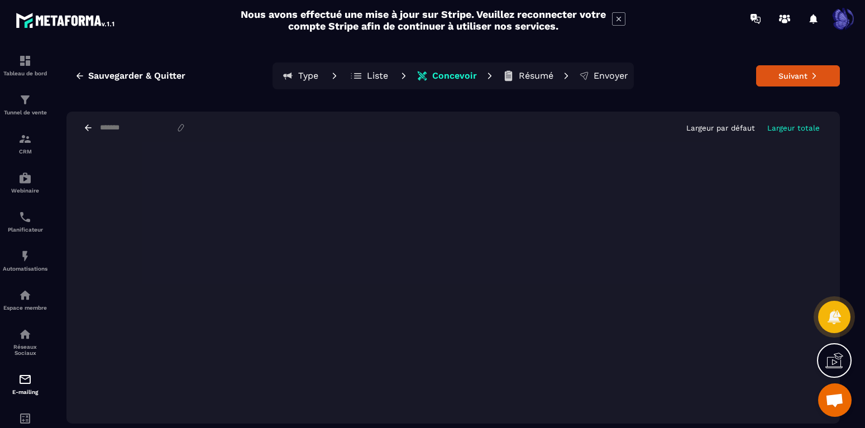
drag, startPoint x: 842, startPoint y: 403, endPoint x: 863, endPoint y: 393, distance: 23.7
click at [863, 393] on body "Nous avons effectué une mise à jour sur Stripe. Veuillez reconnecter votre comp…" at bounding box center [432, 214] width 865 height 428
click at [857, 152] on section "Tableau de bord Tunnel de vente CRM Webinaire Planificateur Automatisations Esp…" at bounding box center [432, 243] width 865 height 412
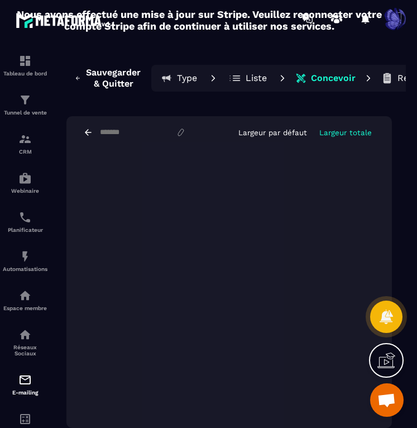
click at [390, 406] on span "Open chat" at bounding box center [387, 401] width 18 height 16
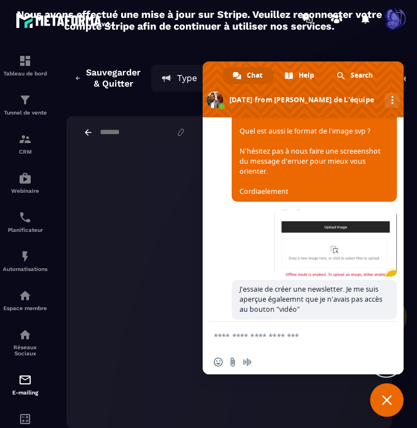
scroll to position [488, 0]
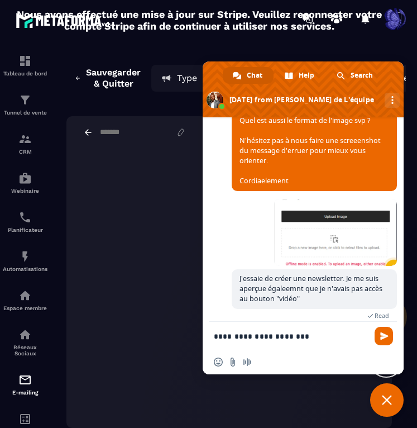
click at [315, 341] on textarea "**********" at bounding box center [292, 336] width 156 height 28
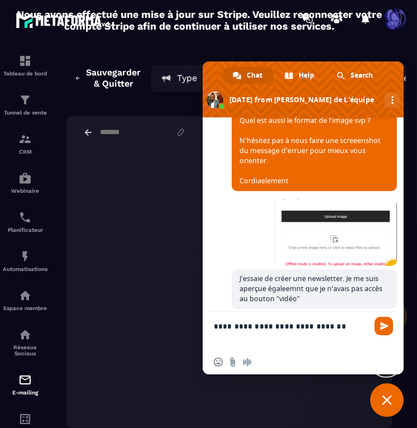
click at [336, 330] on textarea "**********" at bounding box center [292, 331] width 156 height 38
type textarea "**********"
click at [387, 328] on span "Send" at bounding box center [384, 326] width 8 height 8
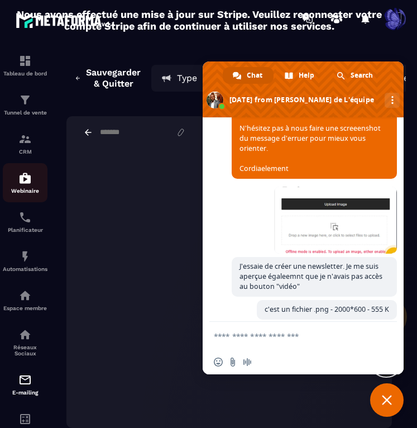
scroll to position [533, 0]
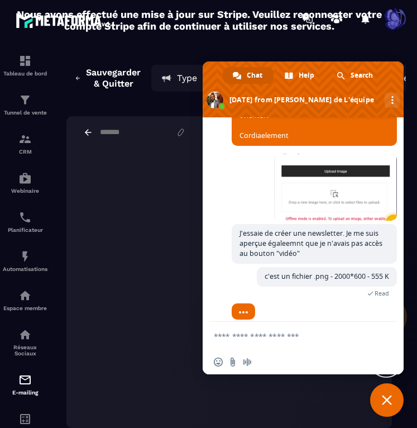
click at [271, 342] on textarea "Compose your message..." at bounding box center [292, 336] width 156 height 28
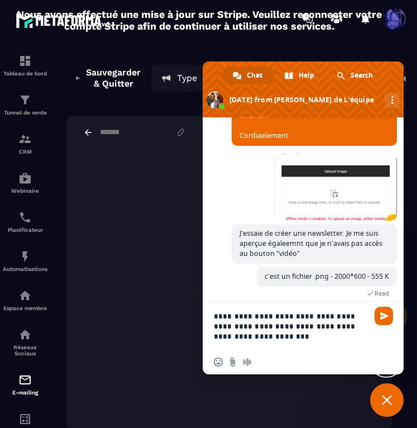
type textarea "**********"
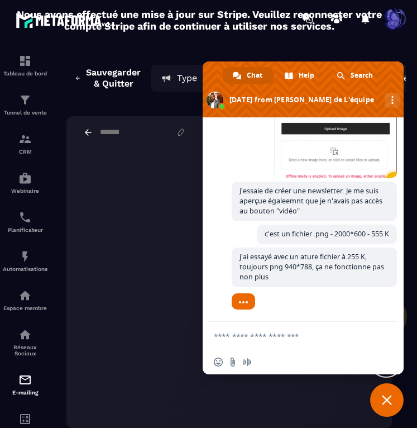
scroll to position [566, 0]
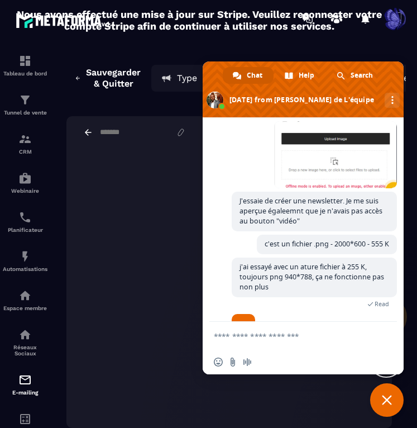
click at [396, 402] on span "Close chat" at bounding box center [387, 400] width 34 height 34
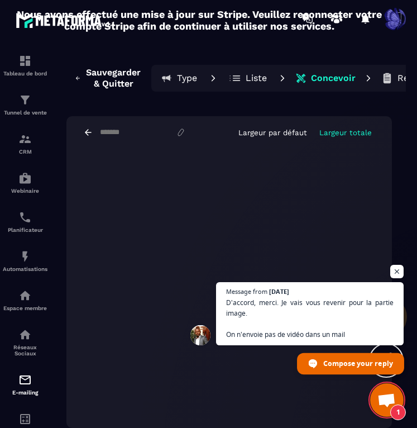
click at [349, 360] on span "Compose your reply" at bounding box center [358, 363] width 70 height 20
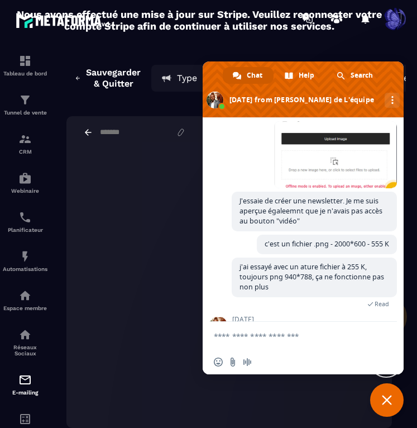
scroll to position [645, 0]
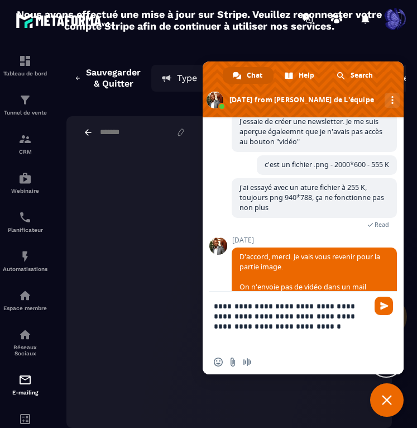
type textarea "**********"
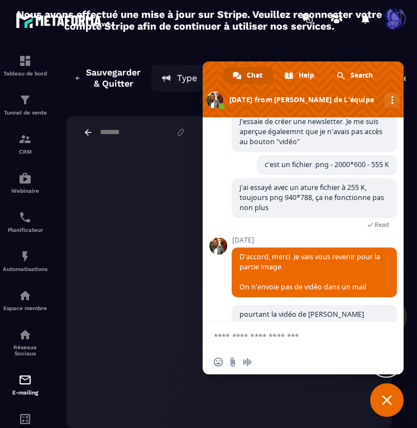
scroll to position [693, 0]
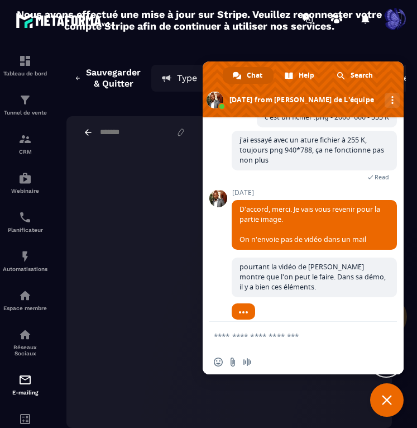
click at [389, 398] on span "Close chat" at bounding box center [387, 400] width 10 height 10
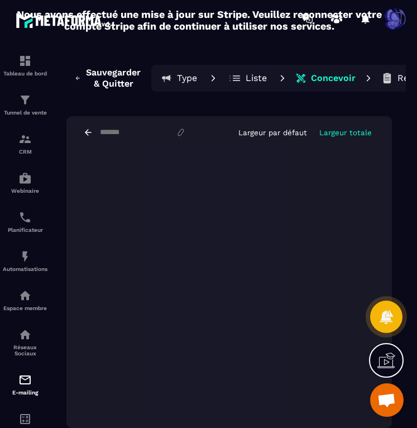
click at [387, 371] on div at bounding box center [386, 360] width 35 height 35
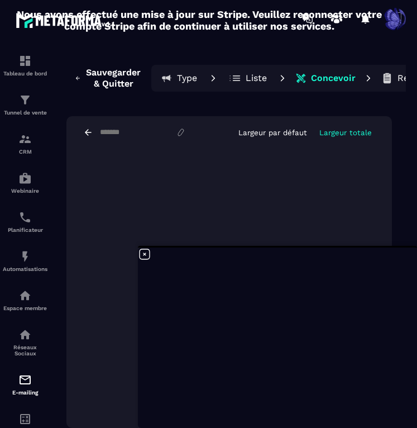
click at [140, 252] on icon at bounding box center [145, 254] width 10 height 10
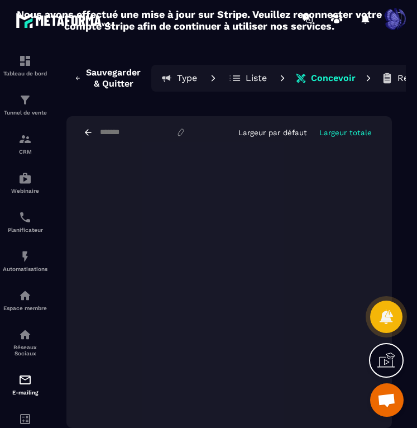
click at [383, 407] on span "Open chat" at bounding box center [387, 401] width 18 height 16
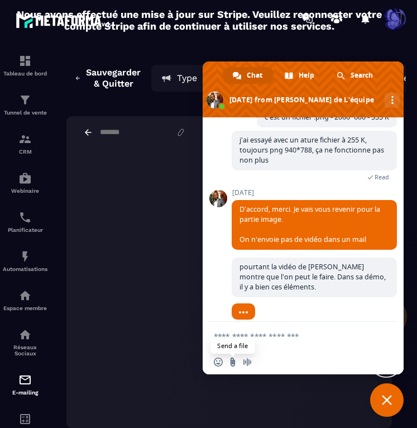
click at [231, 361] on input "Send a file" at bounding box center [232, 361] width 9 height 9
type input "**********"
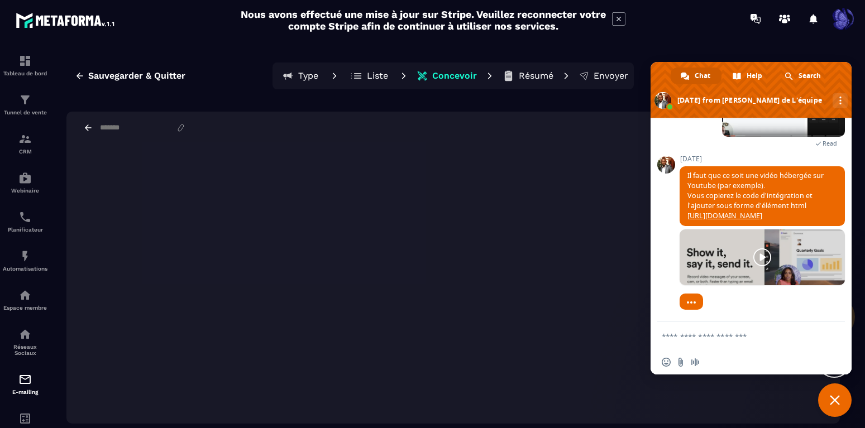
scroll to position [914, 0]
